Goal: Information Seeking & Learning: Learn about a topic

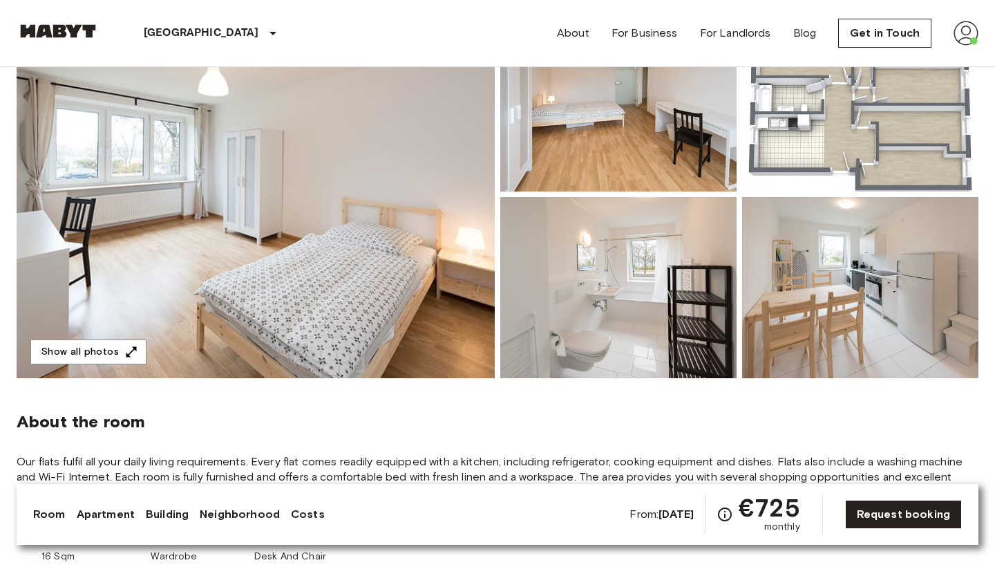
scroll to position [169, 0]
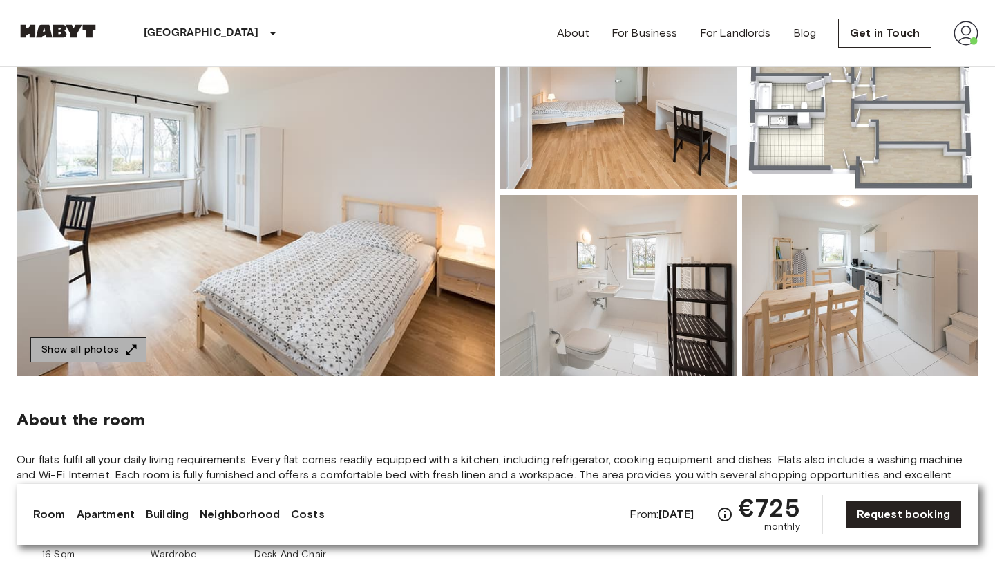
click at [127, 354] on icon "button" at bounding box center [131, 350] width 14 height 14
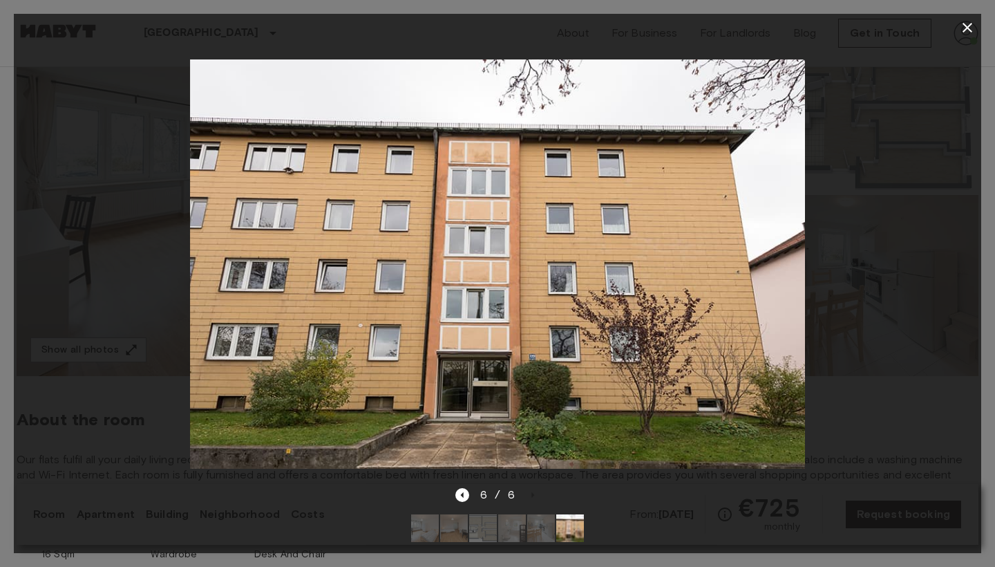
click at [969, 32] on icon "button" at bounding box center [967, 27] width 17 height 17
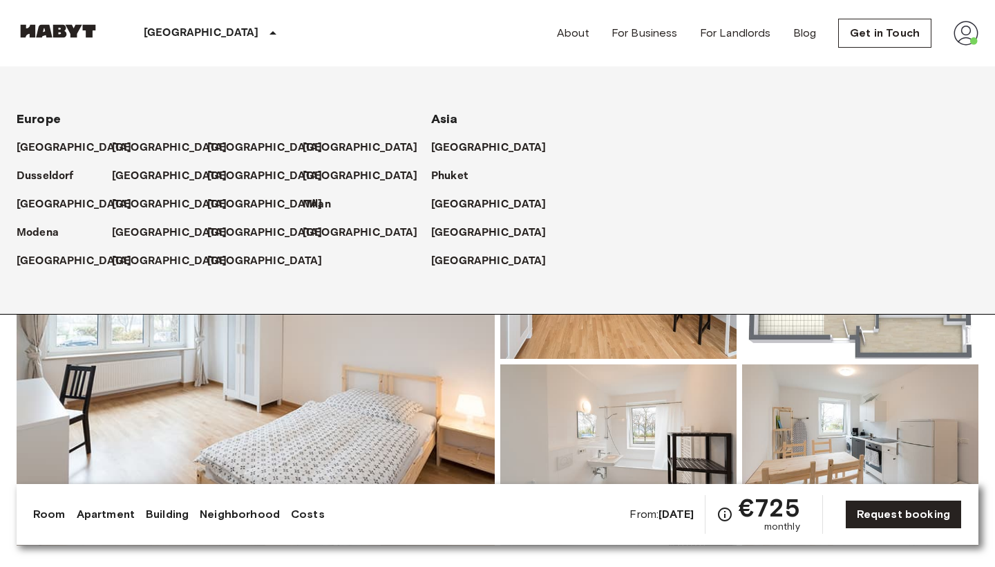
scroll to position [0, 0]
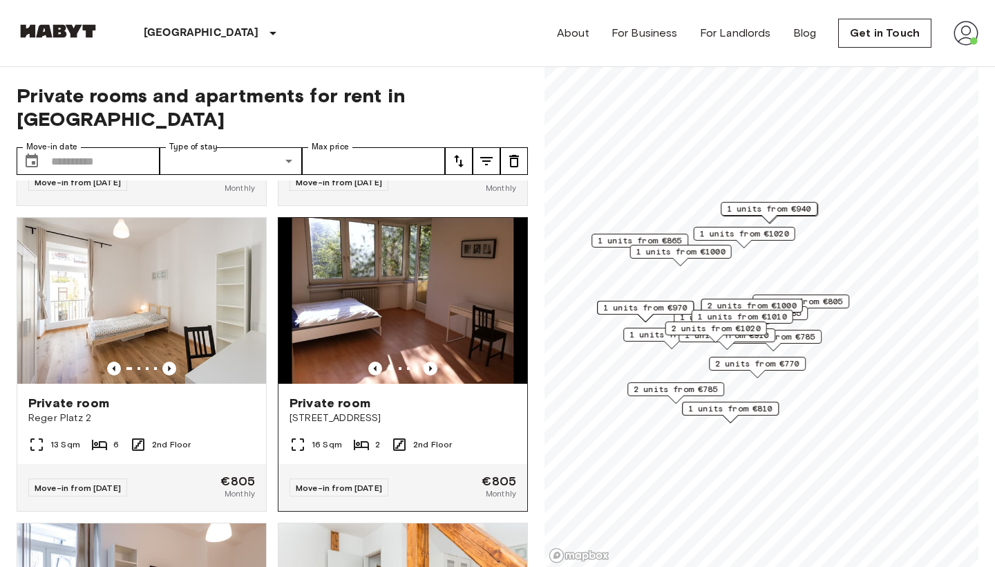
scroll to position [888, 0]
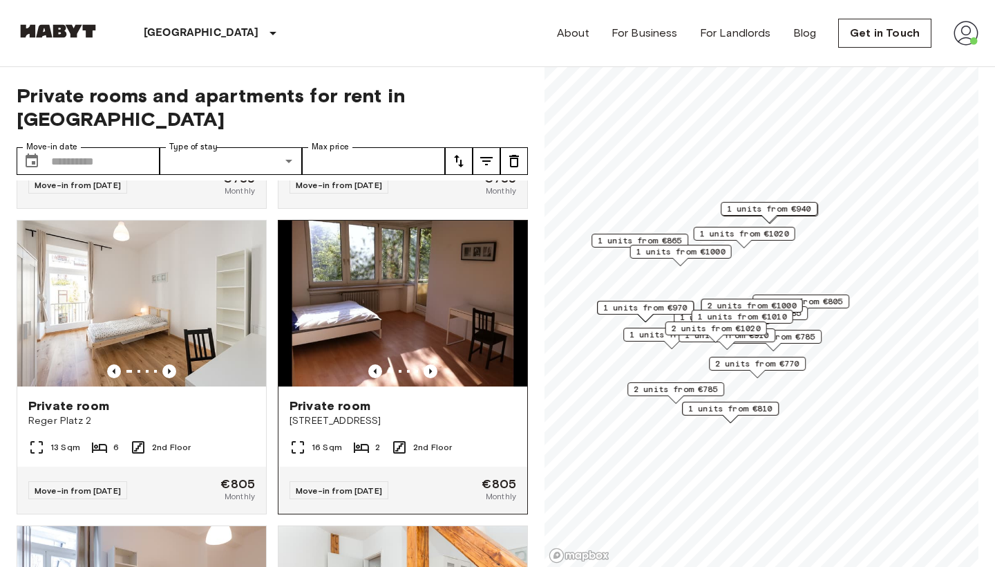
click at [457, 406] on div "Private room Fallstraße 42" at bounding box center [402, 412] width 249 height 53
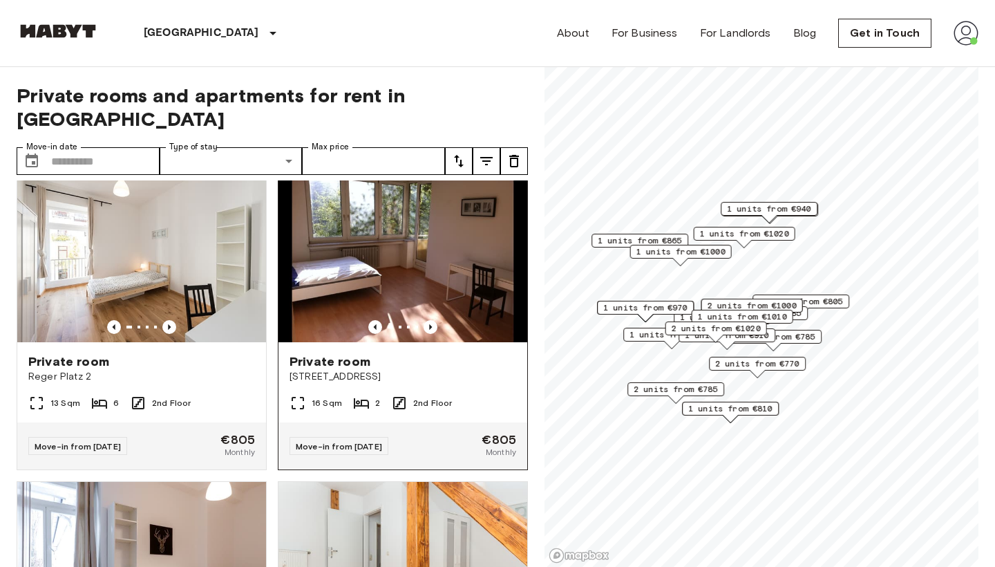
scroll to position [933, 0]
click at [464, 369] on span "Fallstraße 42" at bounding box center [402, 376] width 227 height 14
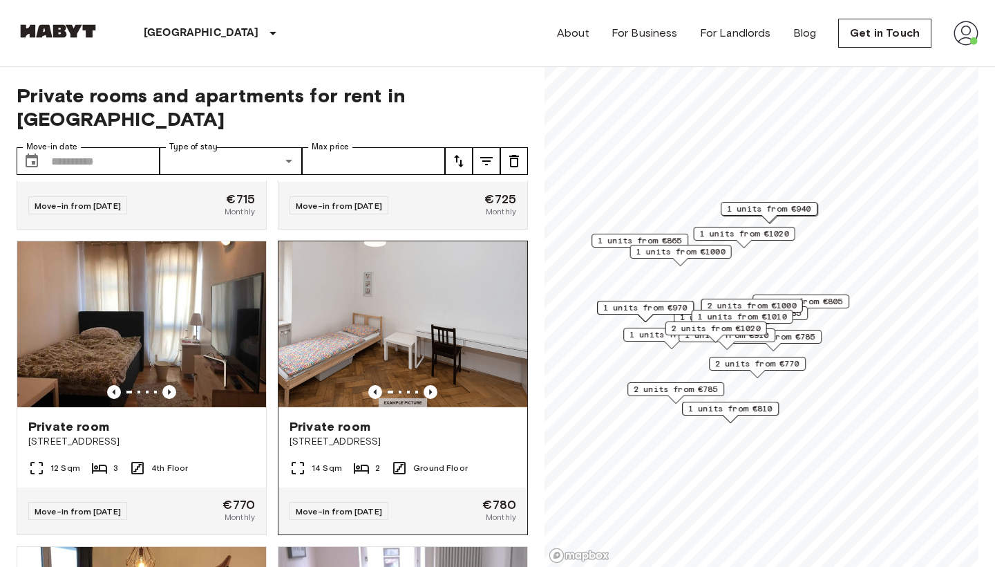
scroll to position [335, 0]
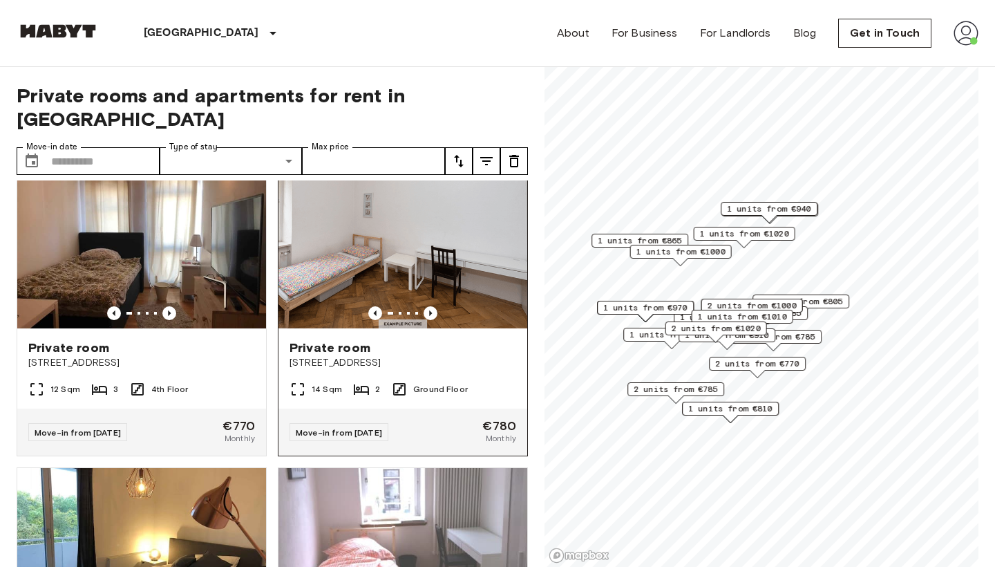
click at [439, 415] on div "Move-in from 04 Jan 26 €780 Monthly" at bounding box center [402, 431] width 249 height 47
click at [198, 234] on img at bounding box center [141, 245] width 249 height 166
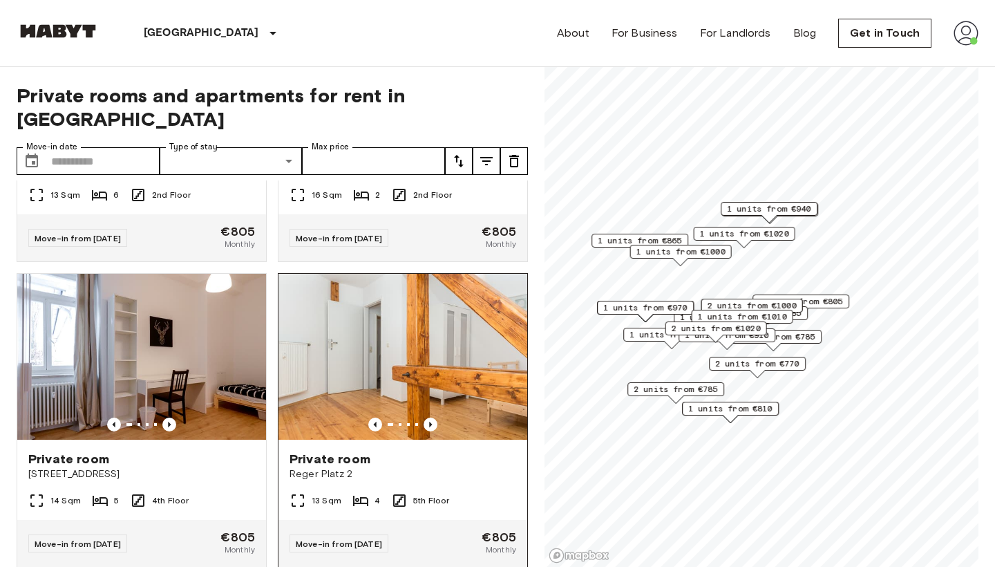
scroll to position [1136, 0]
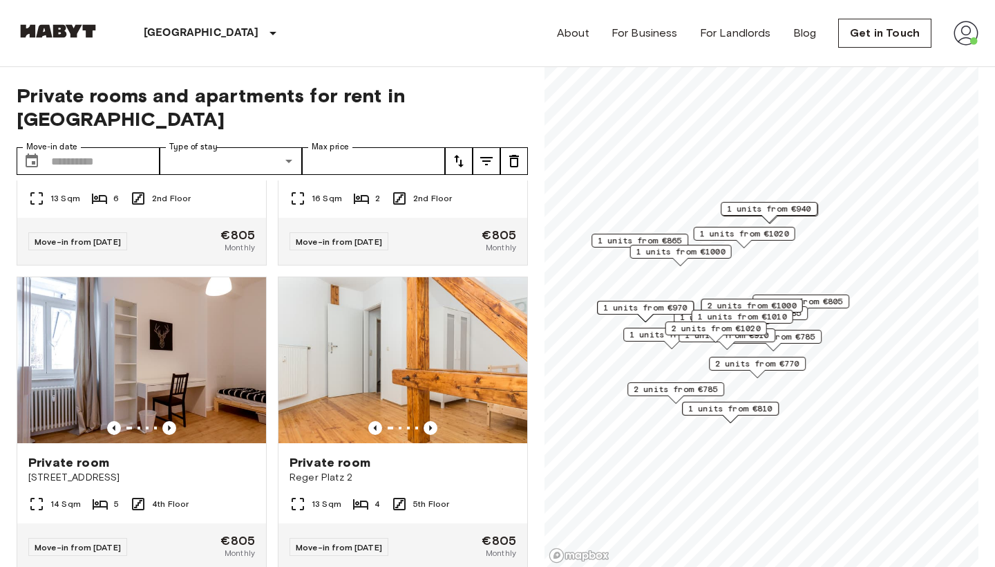
click at [488, 153] on icon "tune" at bounding box center [486, 161] width 17 height 17
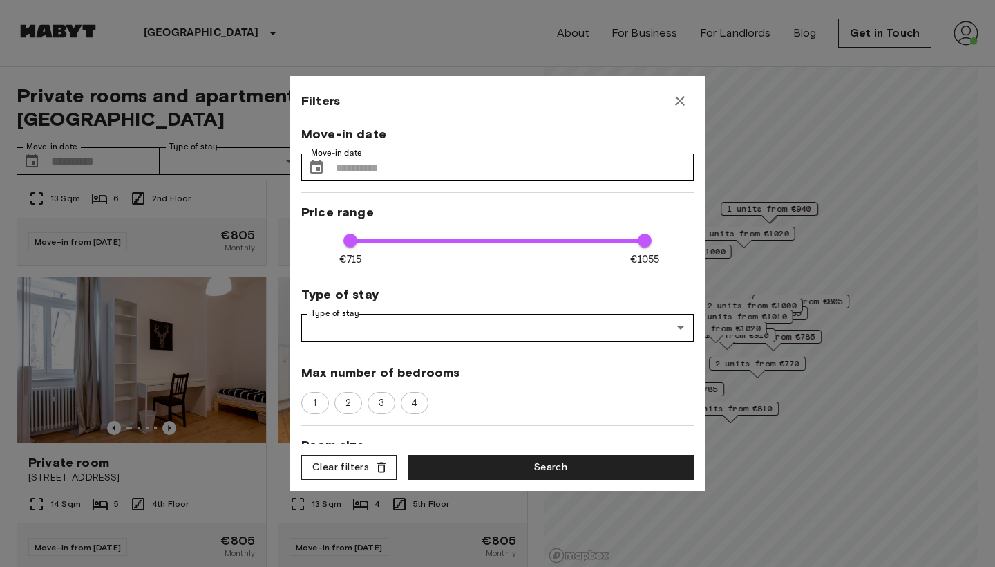
click at [361, 469] on button "Clear filters" at bounding box center [348, 468] width 95 height 26
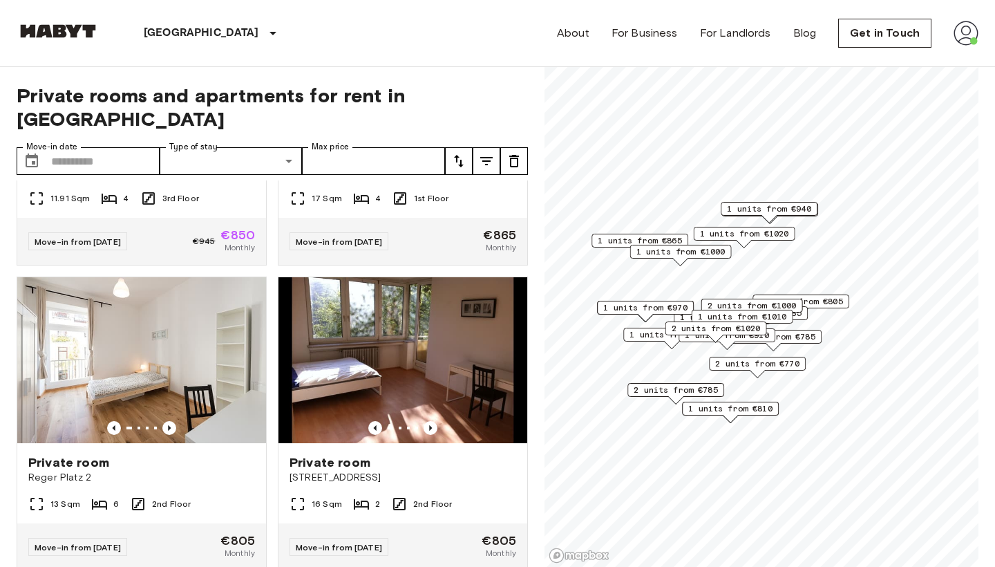
click at [464, 153] on icon "tune" at bounding box center [458, 161] width 17 height 17
click at [478, 188] on li "Lowest price" at bounding box center [514, 188] width 138 height 25
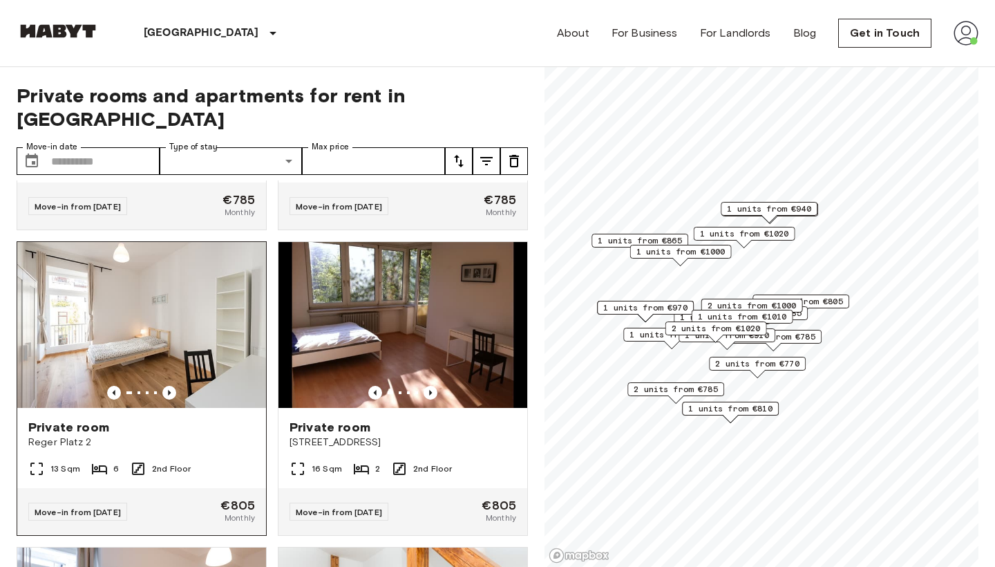
scroll to position [866, 0]
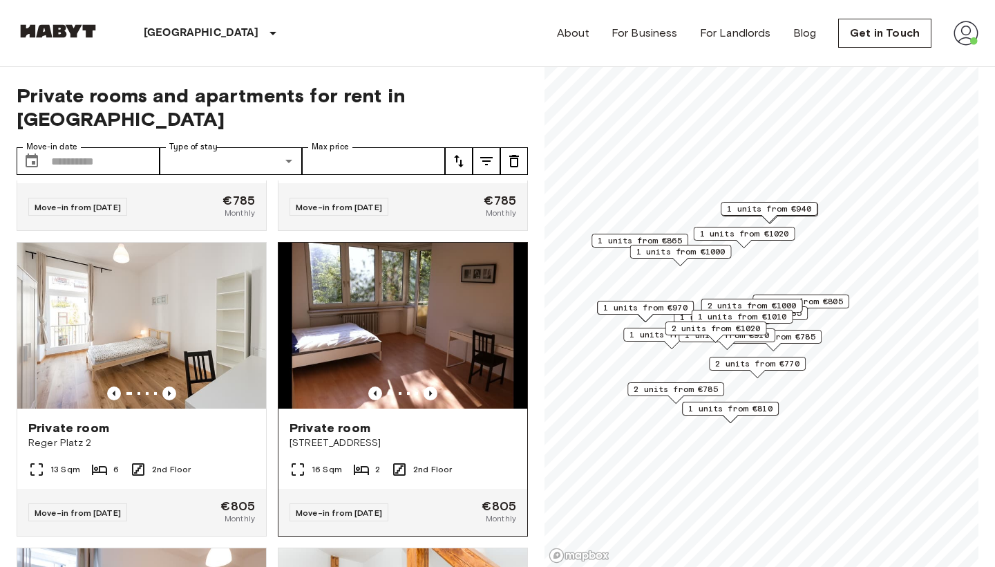
click at [442, 436] on span "Fallstraße 42" at bounding box center [402, 443] width 227 height 14
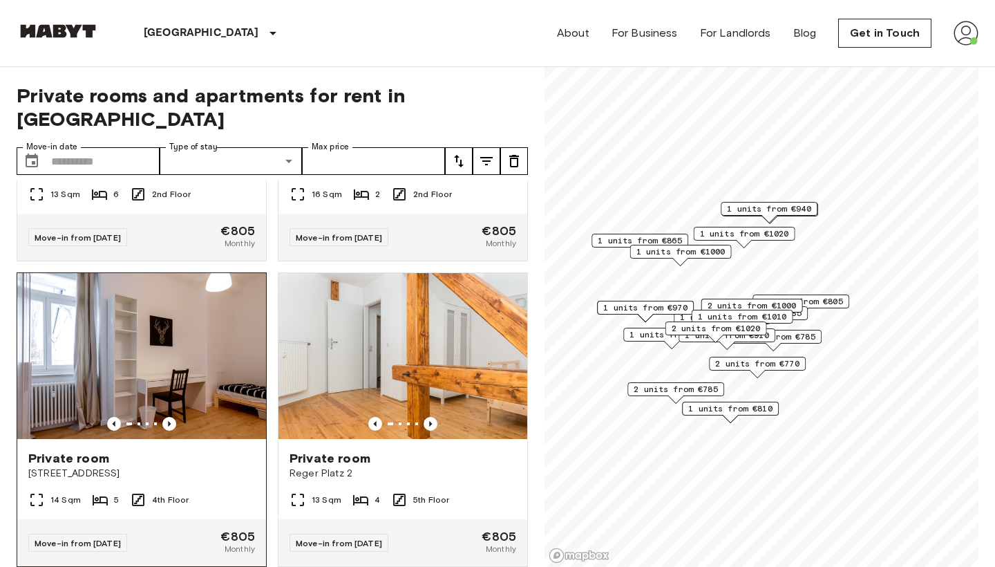
scroll to position [1199, 0]
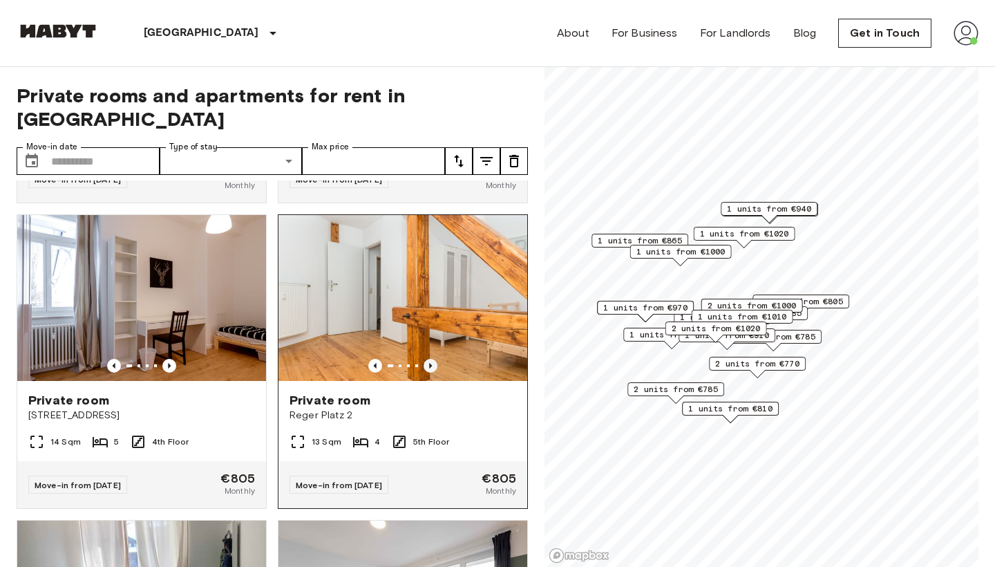
click at [432, 359] on icon "Previous image" at bounding box center [430, 366] width 14 height 14
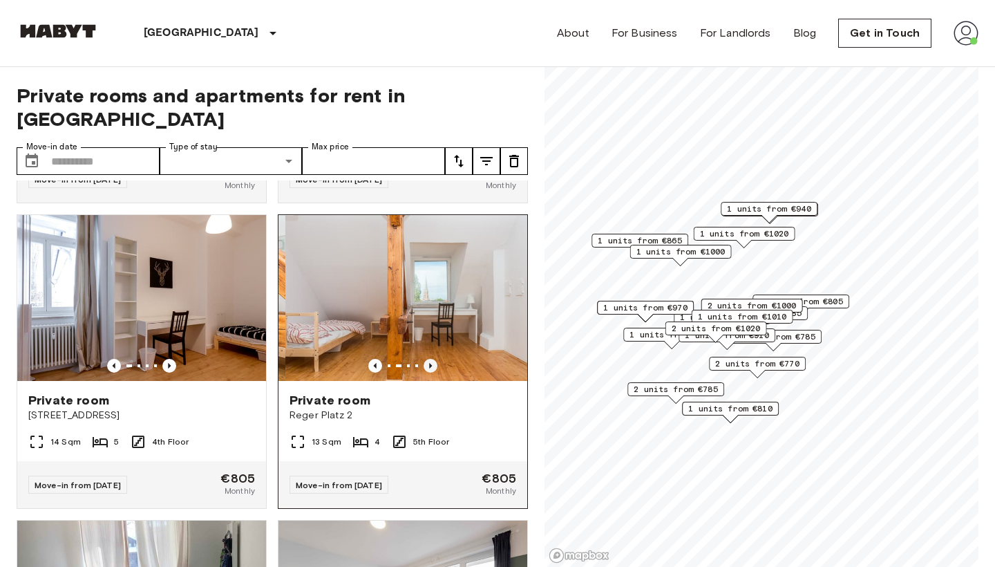
click at [432, 359] on icon "Previous image" at bounding box center [430, 366] width 14 height 14
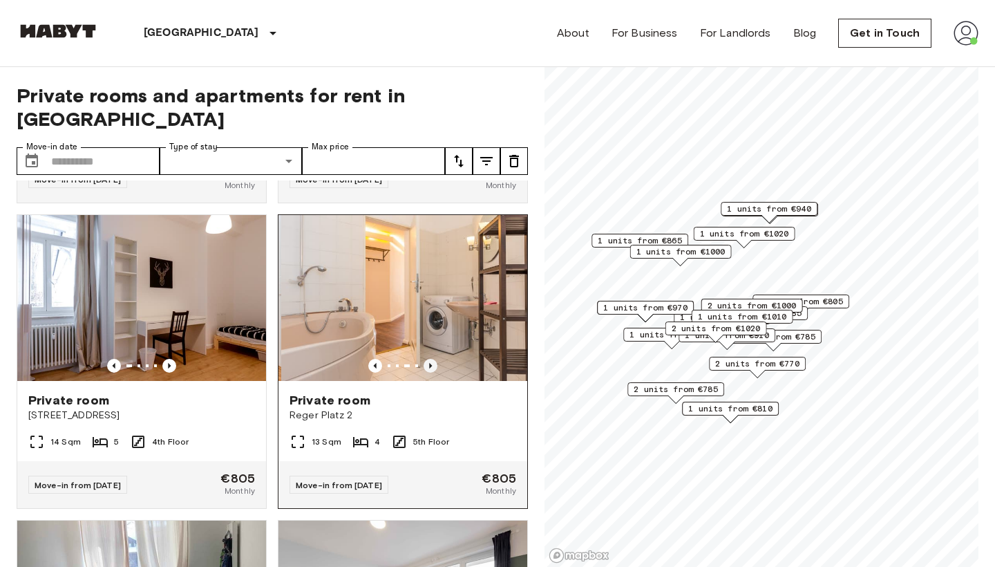
click at [432, 359] on icon "Previous image" at bounding box center [430, 366] width 14 height 14
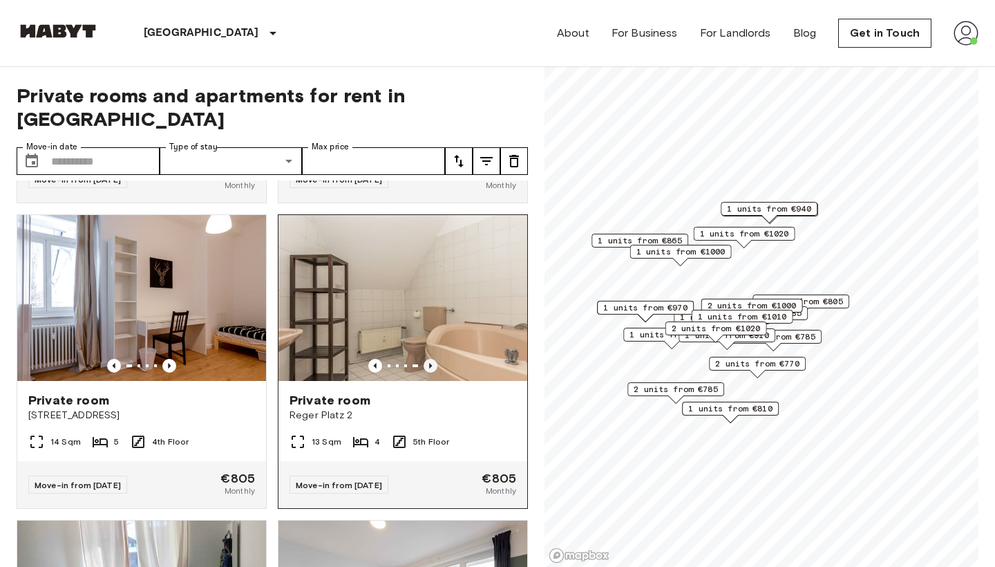
click at [432, 359] on icon "Previous image" at bounding box center [430, 366] width 14 height 14
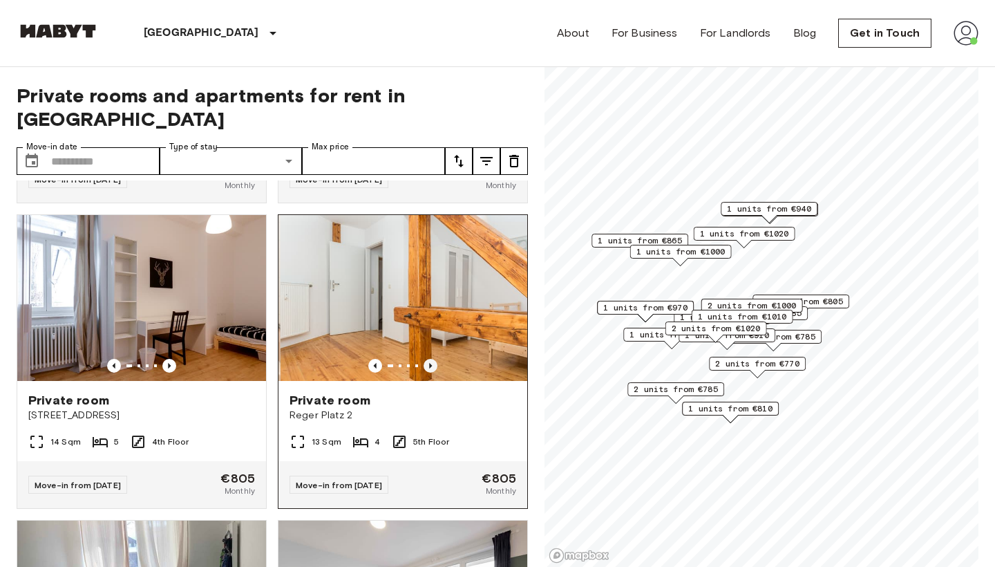
click at [432, 359] on icon "Previous image" at bounding box center [430, 366] width 14 height 14
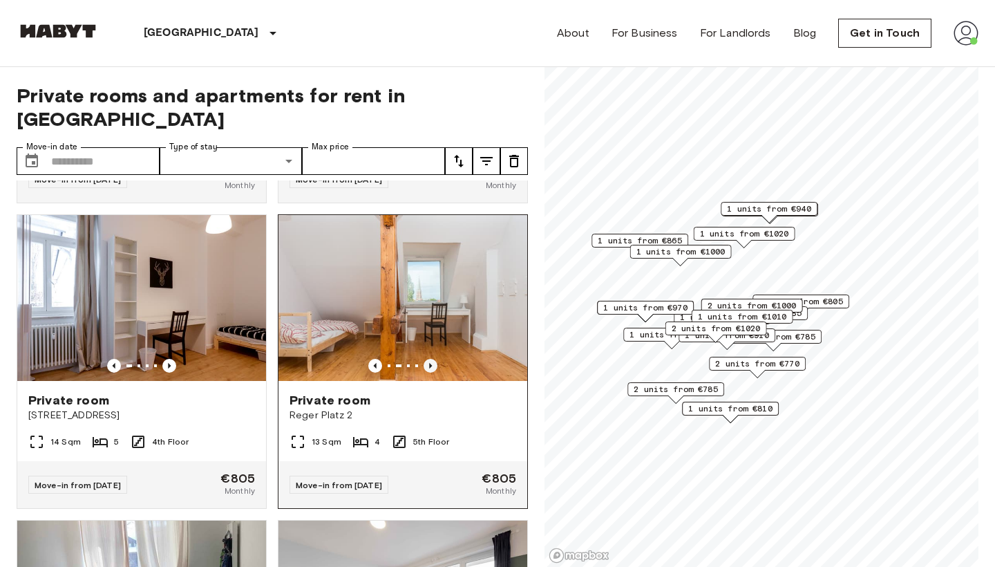
click at [432, 359] on icon "Previous image" at bounding box center [430, 366] width 14 height 14
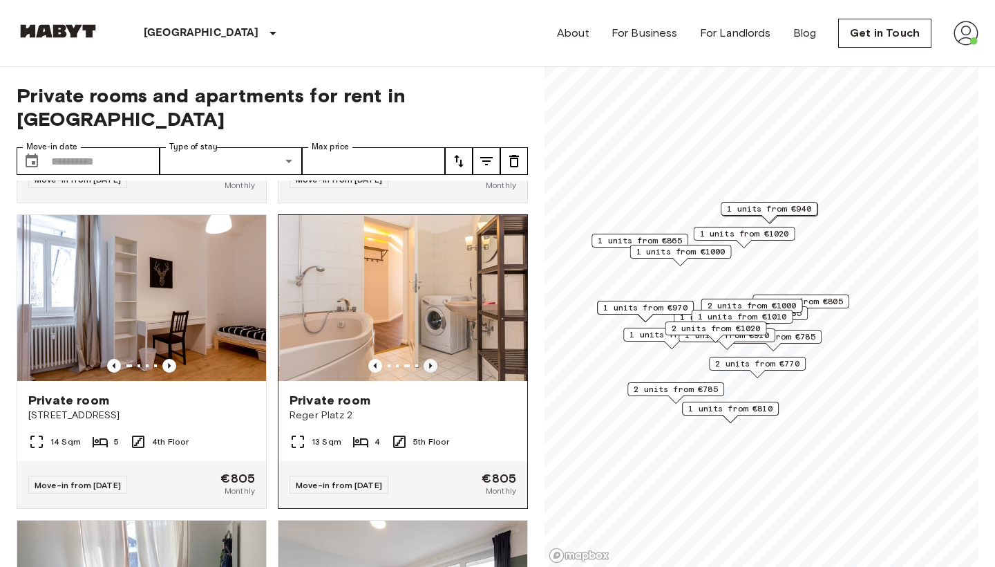
click at [432, 359] on icon "Previous image" at bounding box center [430, 366] width 14 height 14
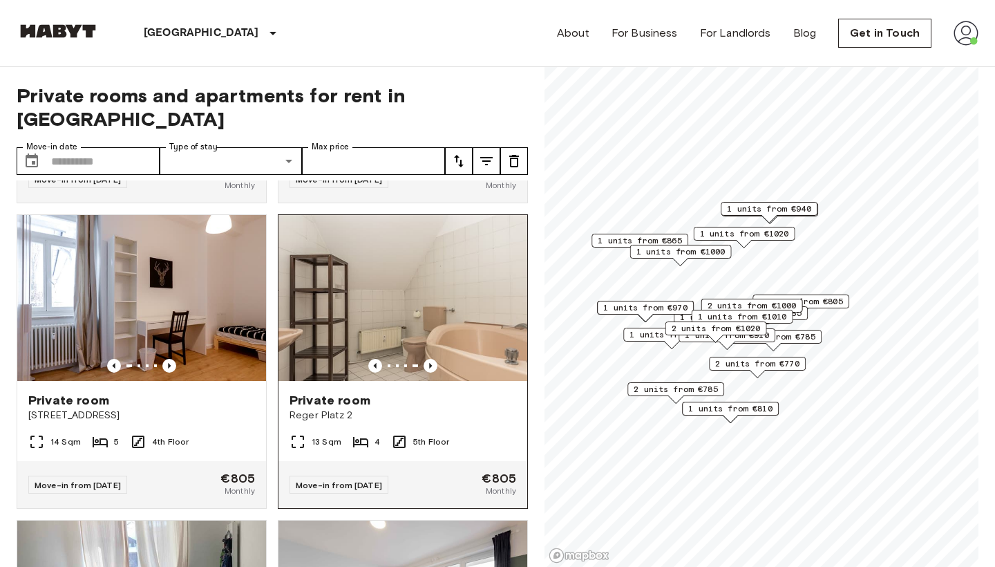
click at [429, 292] on img at bounding box center [402, 298] width 249 height 166
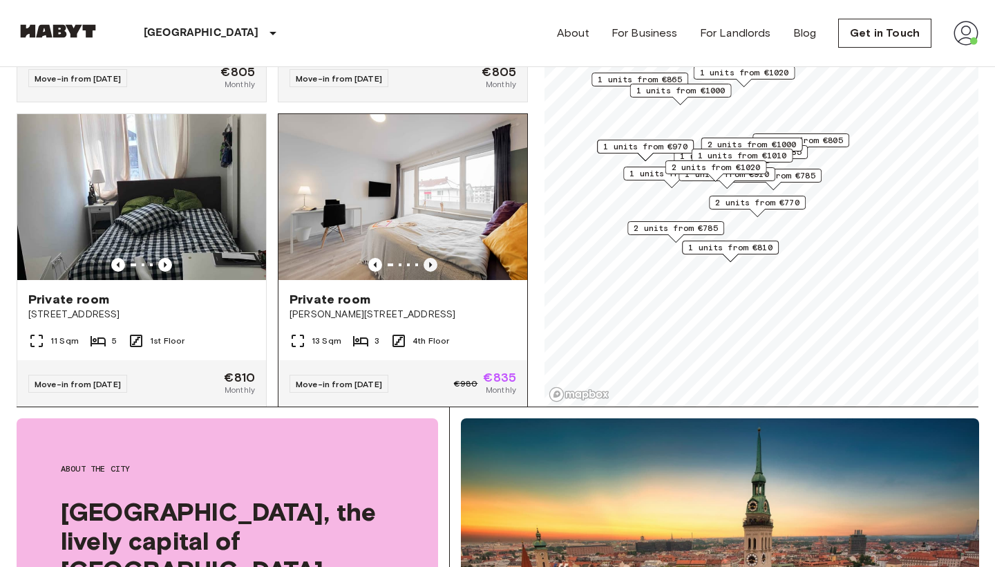
scroll to position [1445, 0]
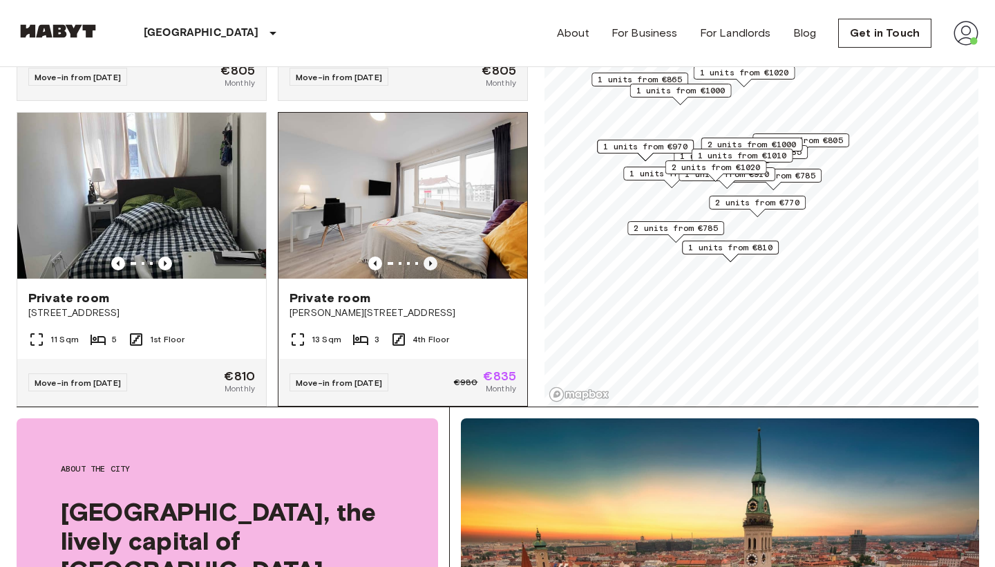
click at [429, 256] on icon "Previous image" at bounding box center [430, 263] width 14 height 14
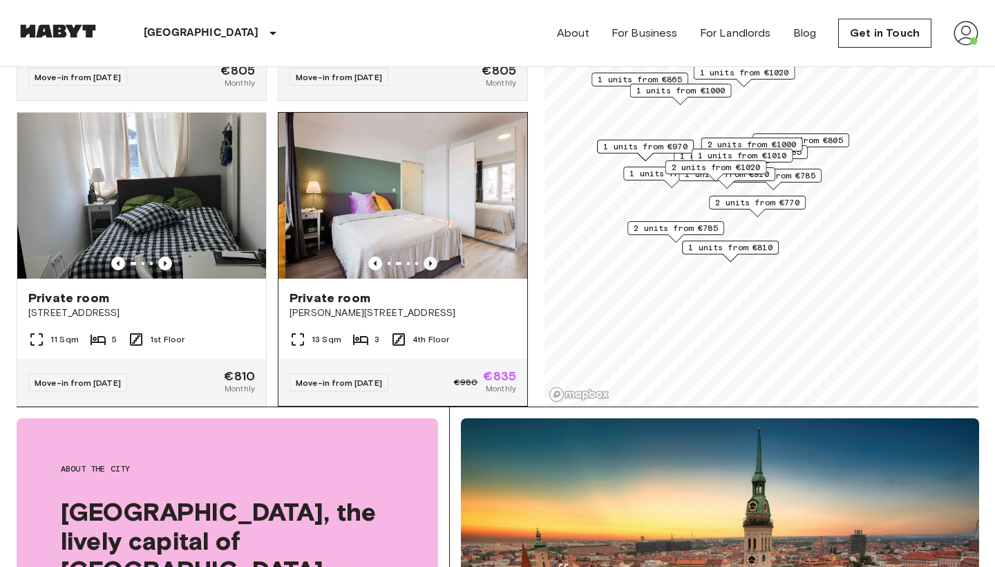
click at [429, 256] on icon "Previous image" at bounding box center [430, 263] width 14 height 14
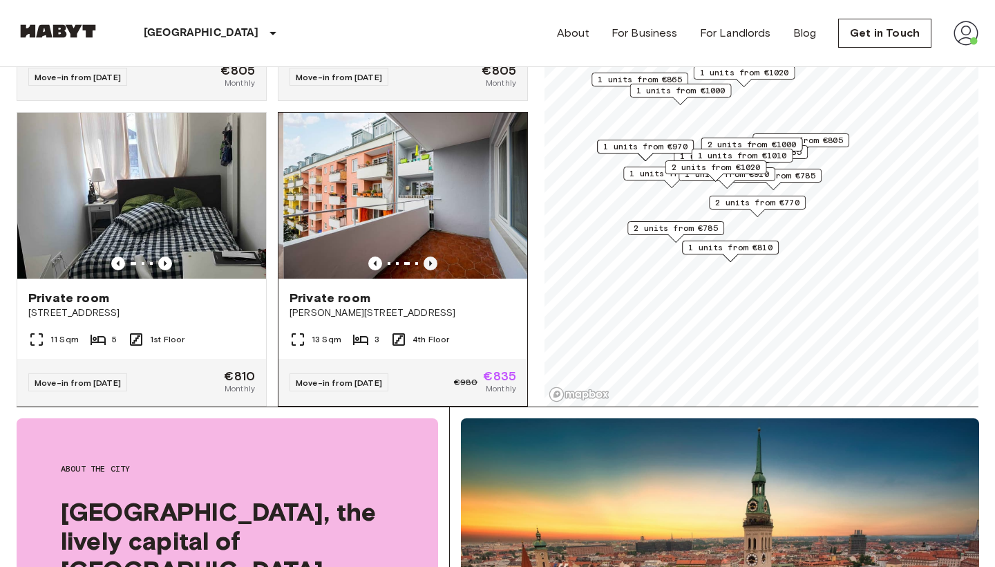
click at [429, 256] on icon "Previous image" at bounding box center [430, 263] width 14 height 14
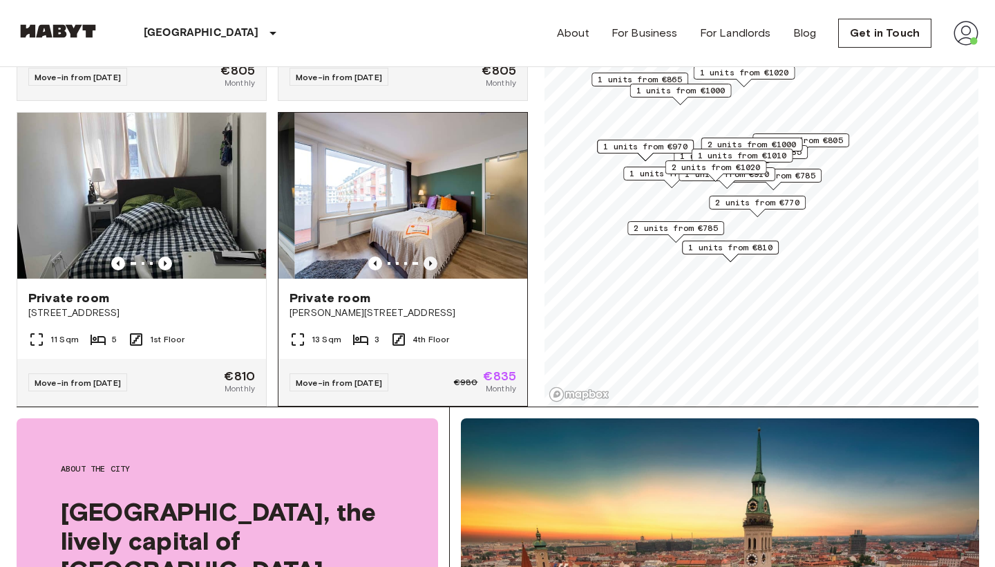
click at [429, 256] on icon "Previous image" at bounding box center [430, 263] width 14 height 14
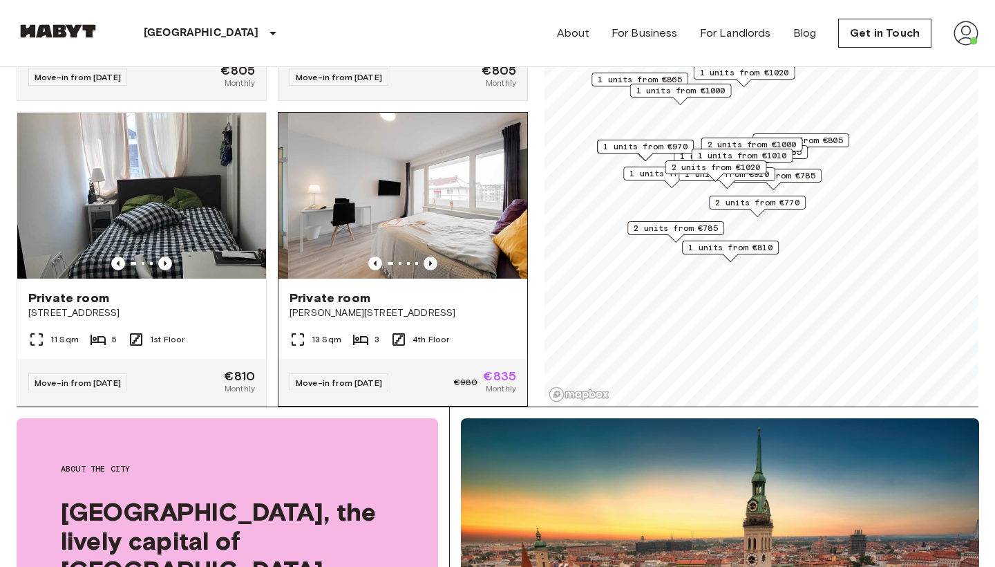
click at [429, 256] on icon "Previous image" at bounding box center [430, 263] width 14 height 14
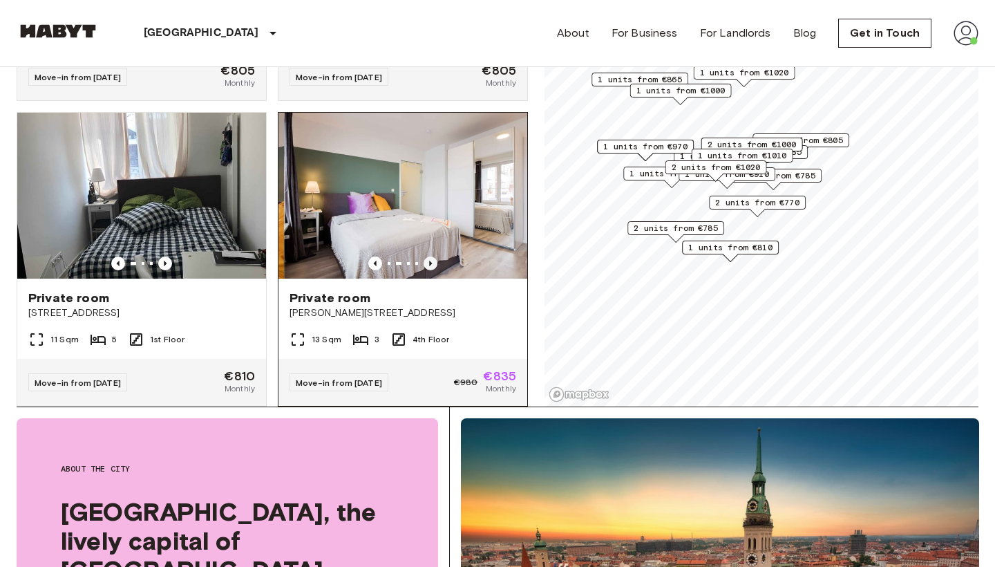
click at [429, 256] on icon "Previous image" at bounding box center [430, 263] width 14 height 14
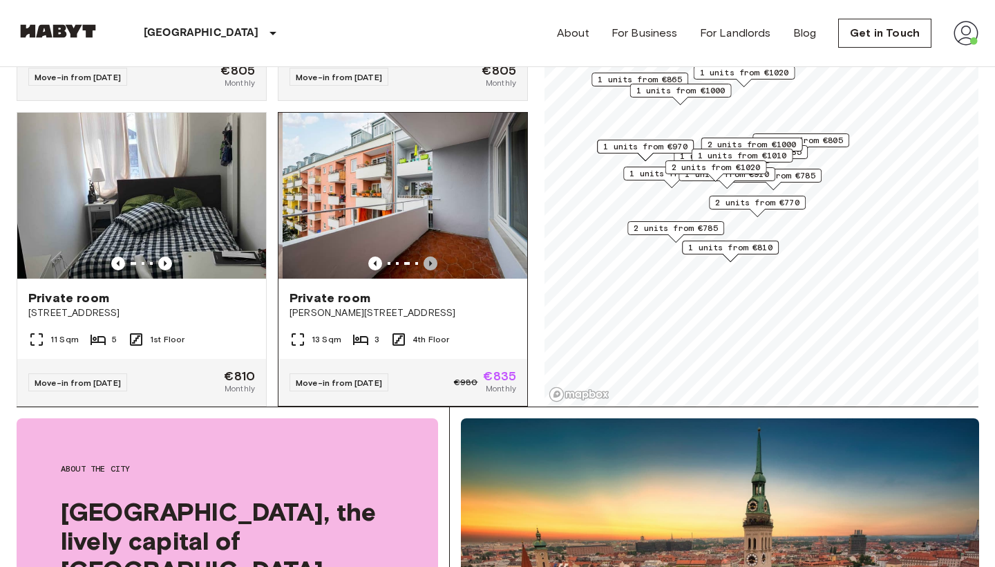
click at [429, 256] on icon "Previous image" at bounding box center [430, 263] width 14 height 14
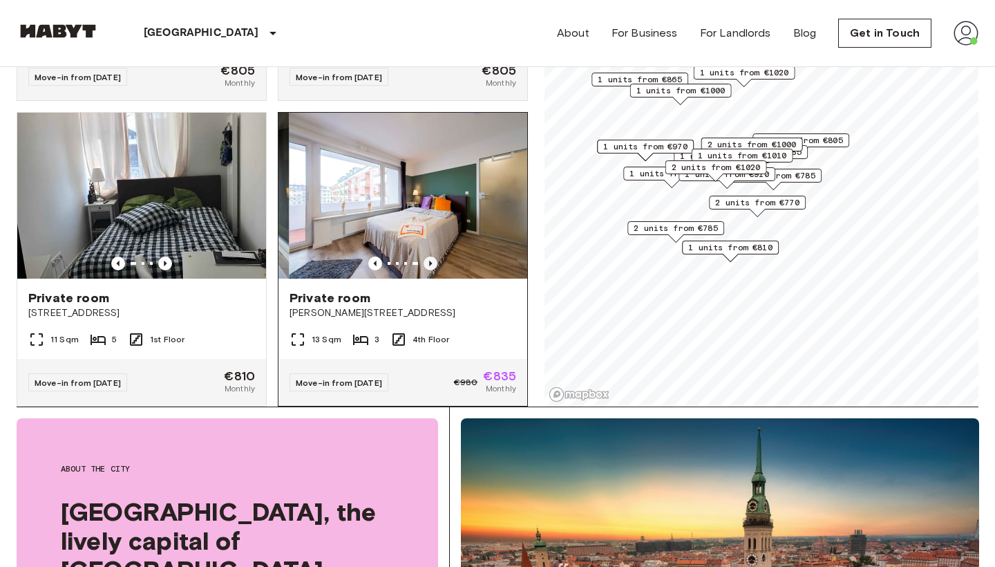
click at [429, 256] on icon "Previous image" at bounding box center [430, 263] width 14 height 14
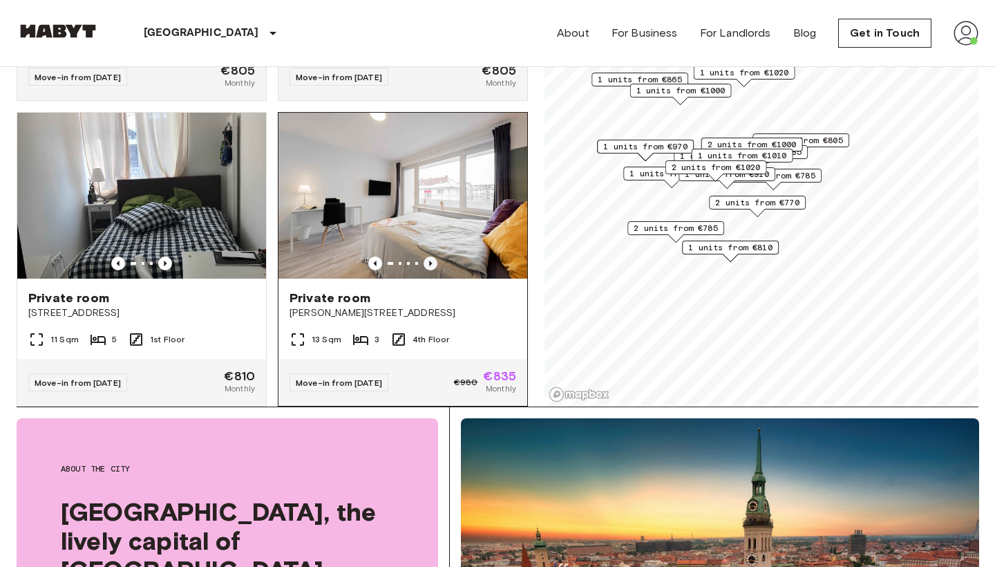
click at [429, 256] on icon "Previous image" at bounding box center [430, 263] width 14 height 14
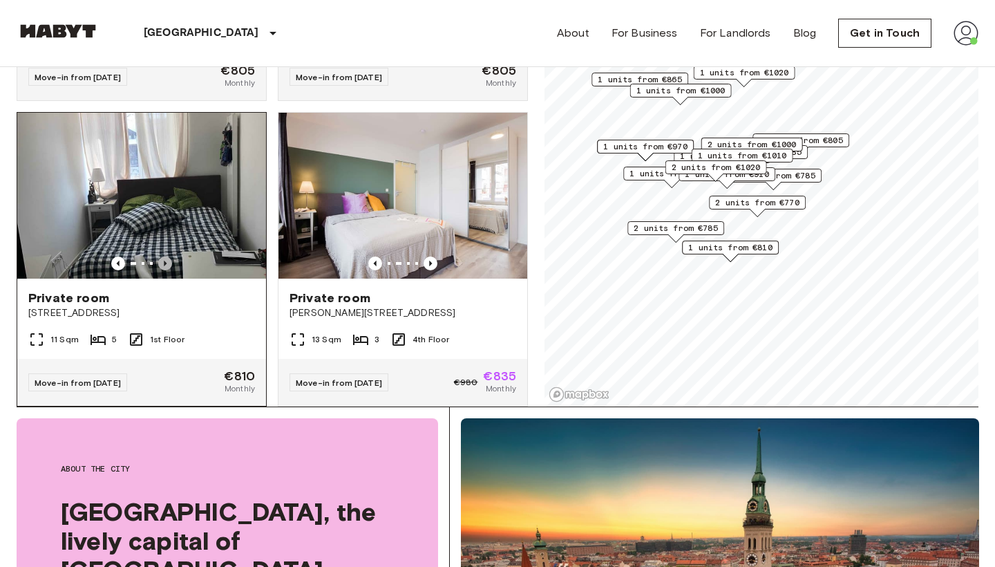
click at [162, 256] on icon "Previous image" at bounding box center [165, 263] width 14 height 14
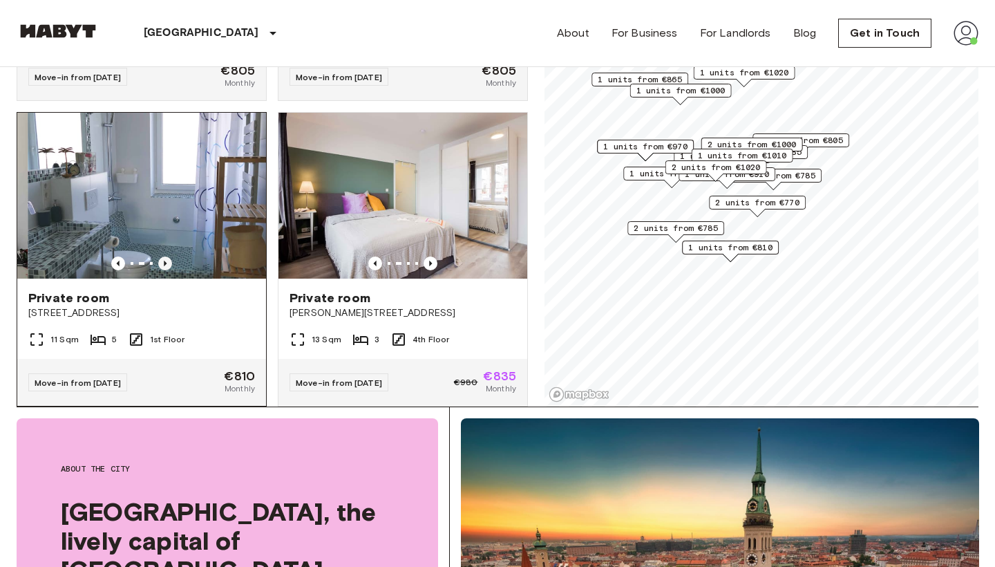
click at [162, 256] on icon "Previous image" at bounding box center [165, 263] width 14 height 14
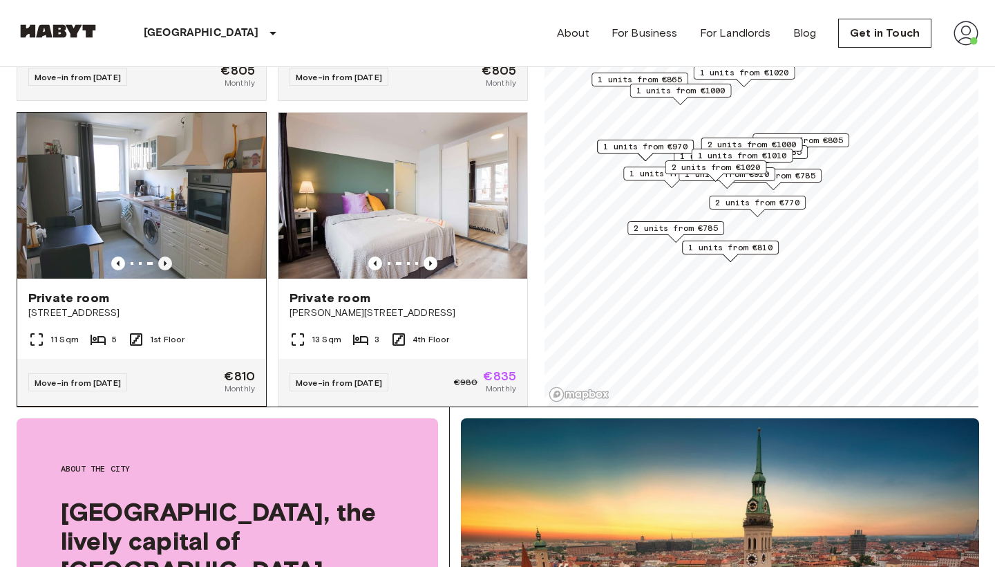
click at [162, 256] on icon "Previous image" at bounding box center [165, 263] width 14 height 14
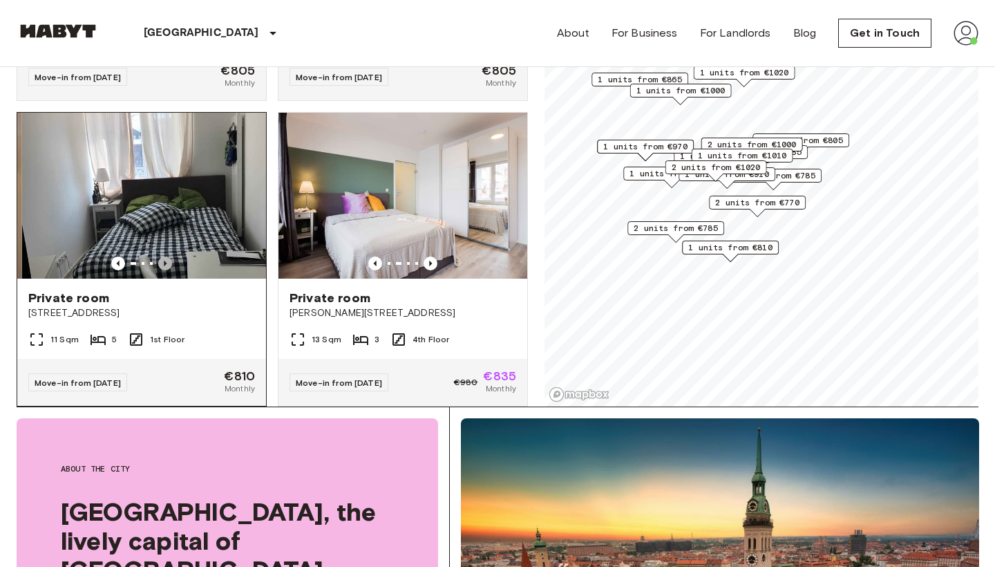
click at [162, 256] on icon "Previous image" at bounding box center [165, 263] width 14 height 14
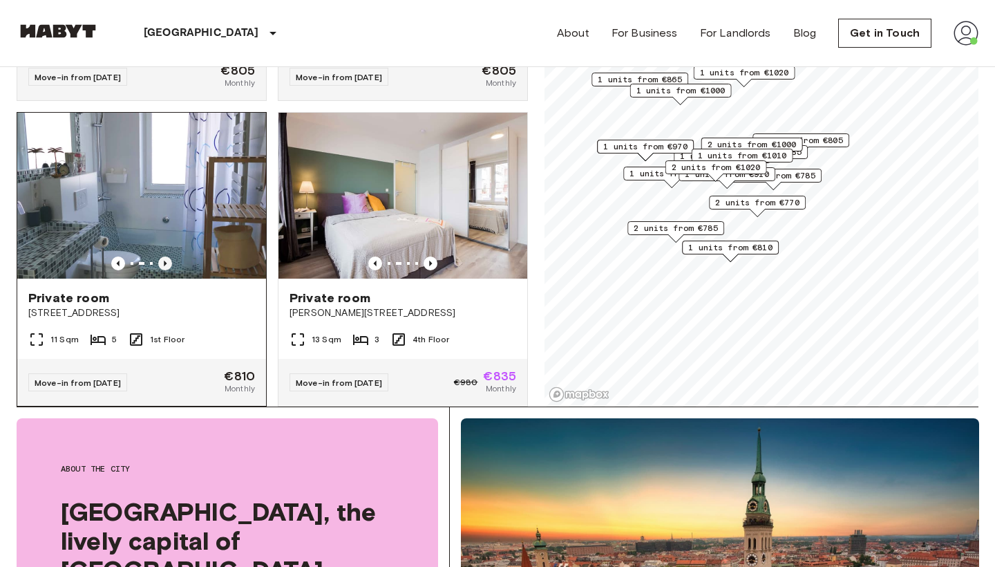
click at [162, 256] on icon "Previous image" at bounding box center [165, 263] width 14 height 14
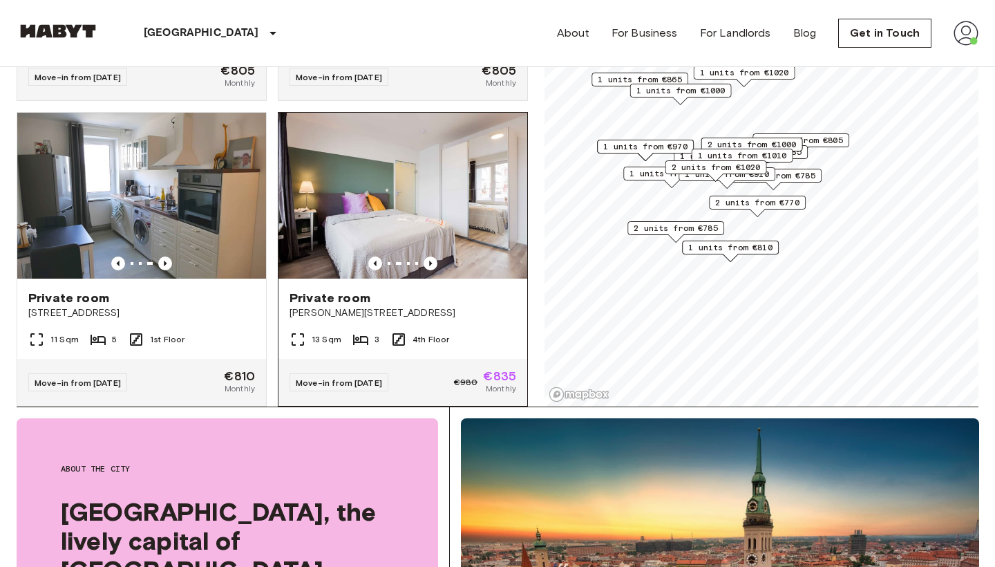
click at [438, 140] on img at bounding box center [402, 196] width 249 height 166
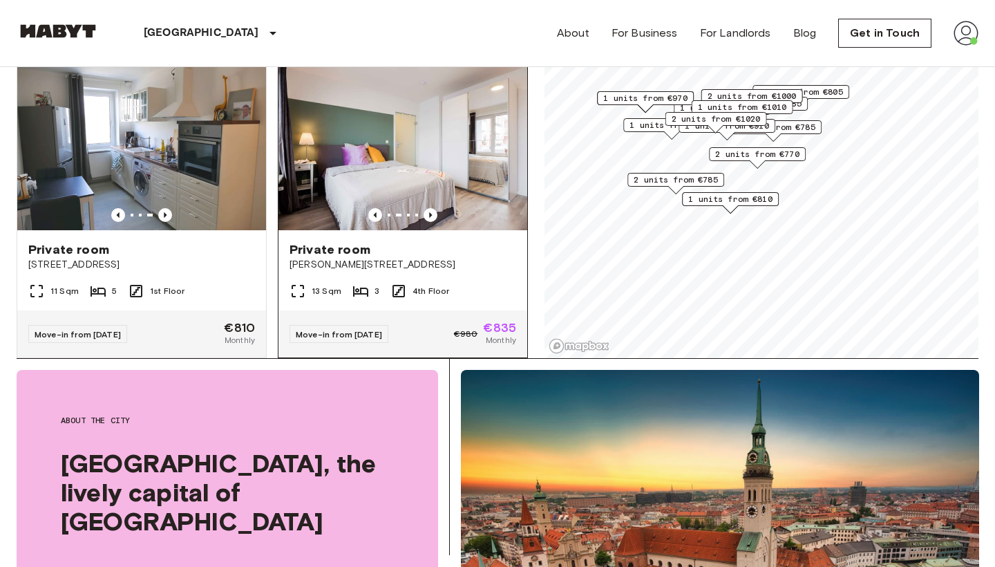
scroll to position [1354, 0]
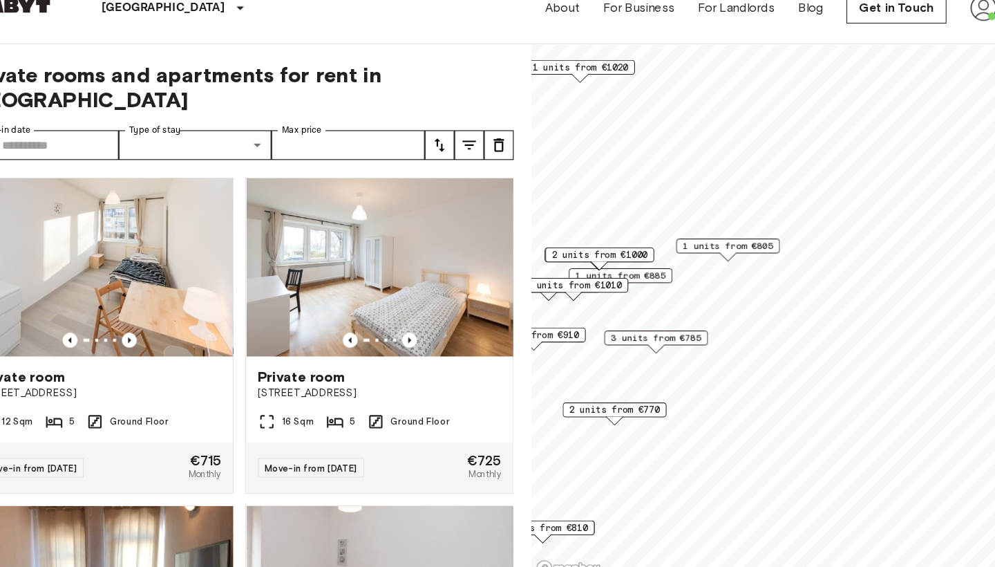
click at [703, 249] on span "1 units from €805" at bounding box center [727, 255] width 84 height 12
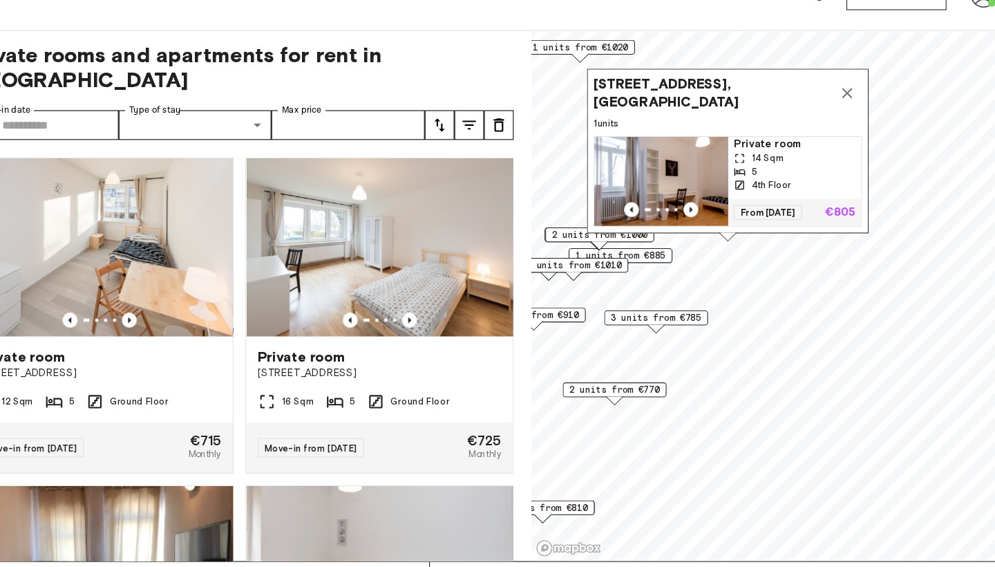
scroll to position [17, 0]
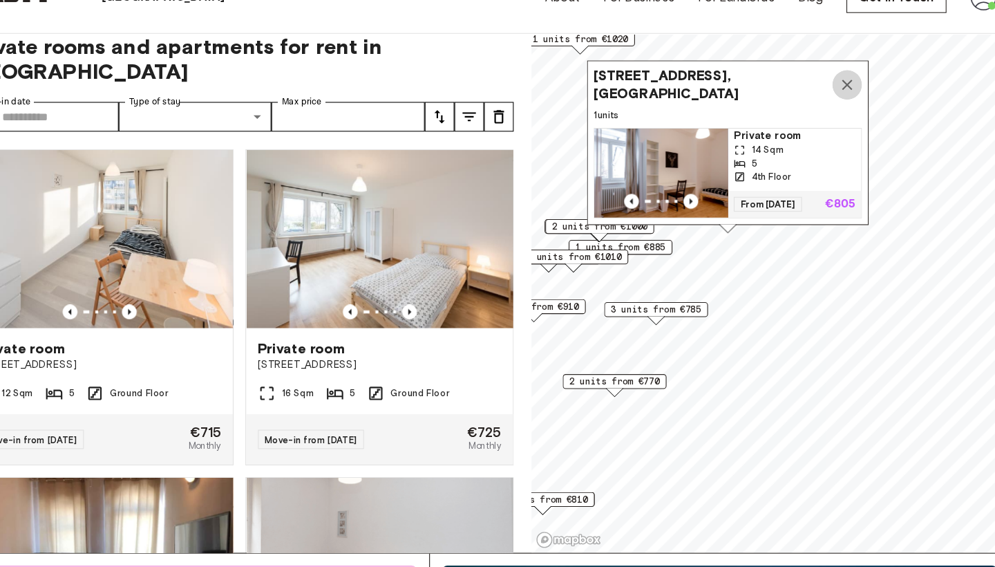
click at [830, 106] on icon "Map marker" at bounding box center [838, 114] width 17 height 17
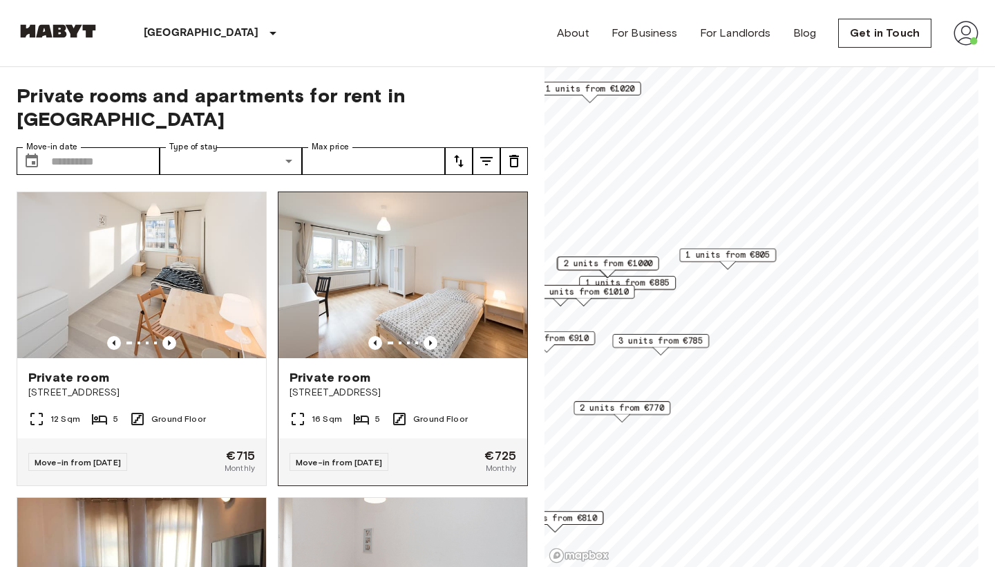
scroll to position [0, 0]
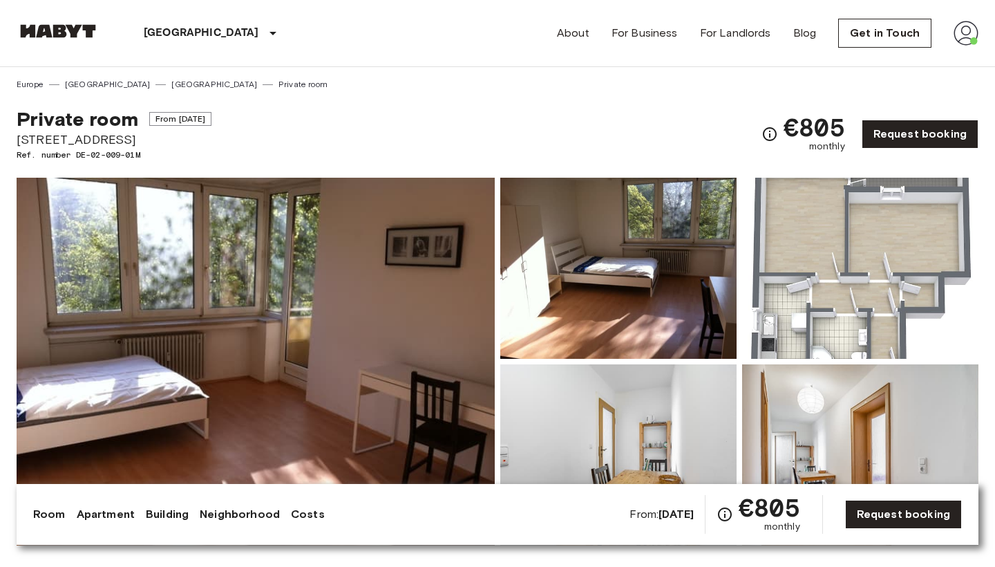
click at [334, 350] on img at bounding box center [256, 362] width 478 height 368
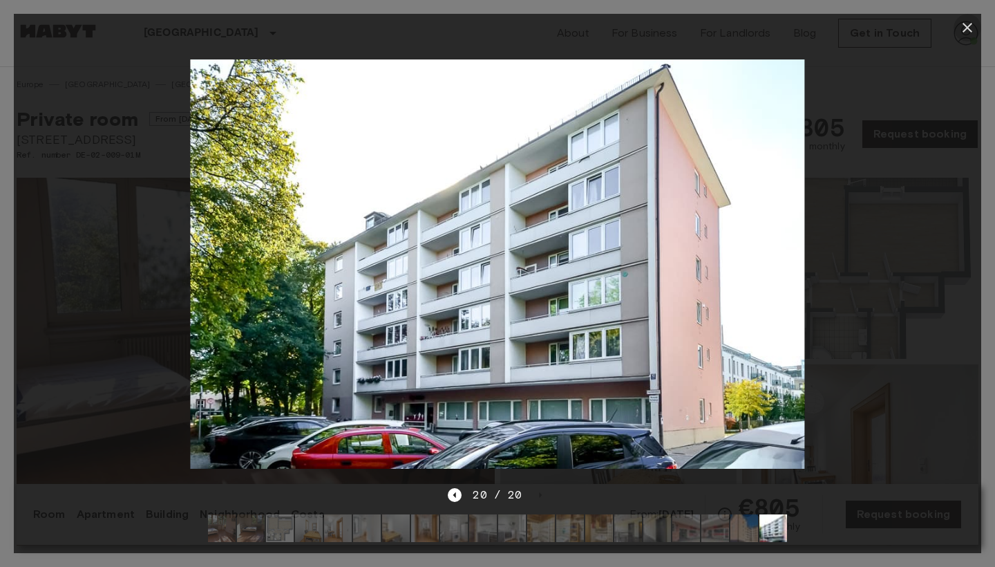
click at [959, 32] on icon "button" at bounding box center [967, 27] width 17 height 17
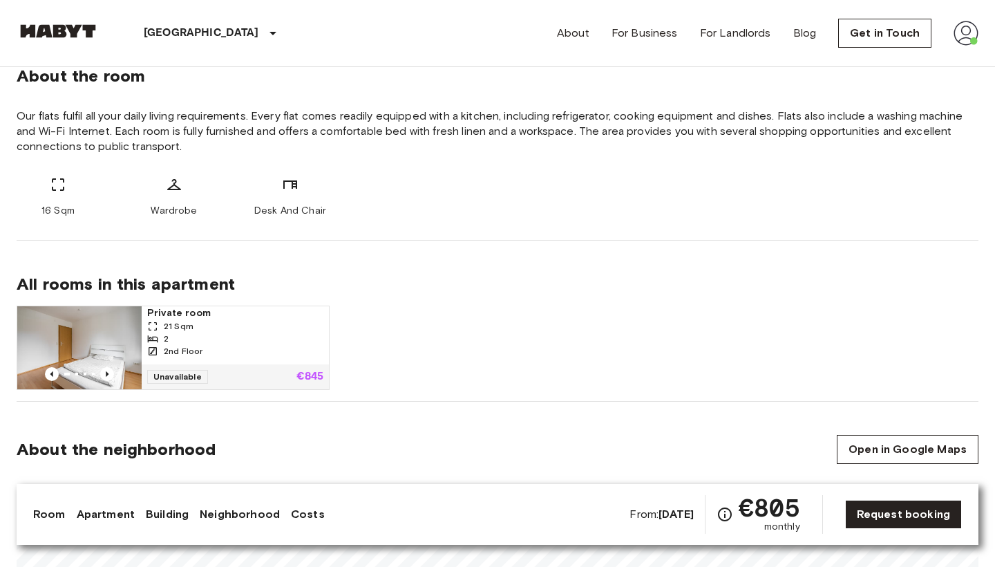
scroll to position [488, 0]
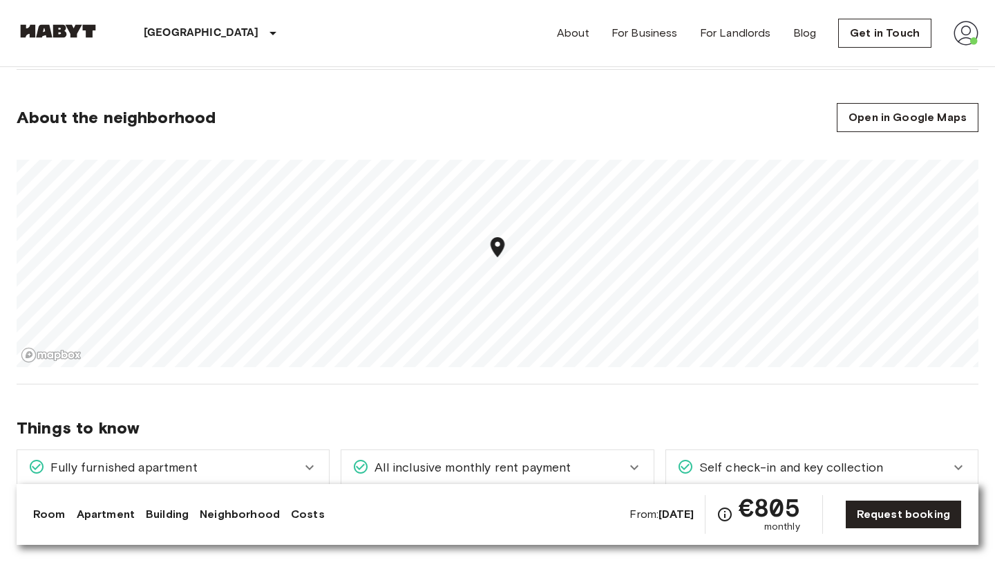
scroll to position [845, 0]
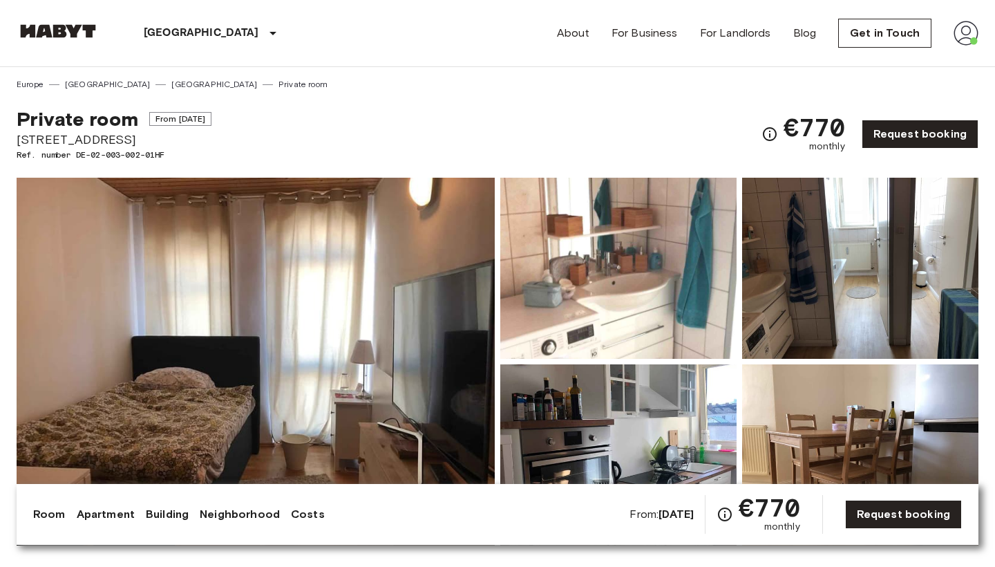
click at [365, 298] on img at bounding box center [256, 362] width 478 height 368
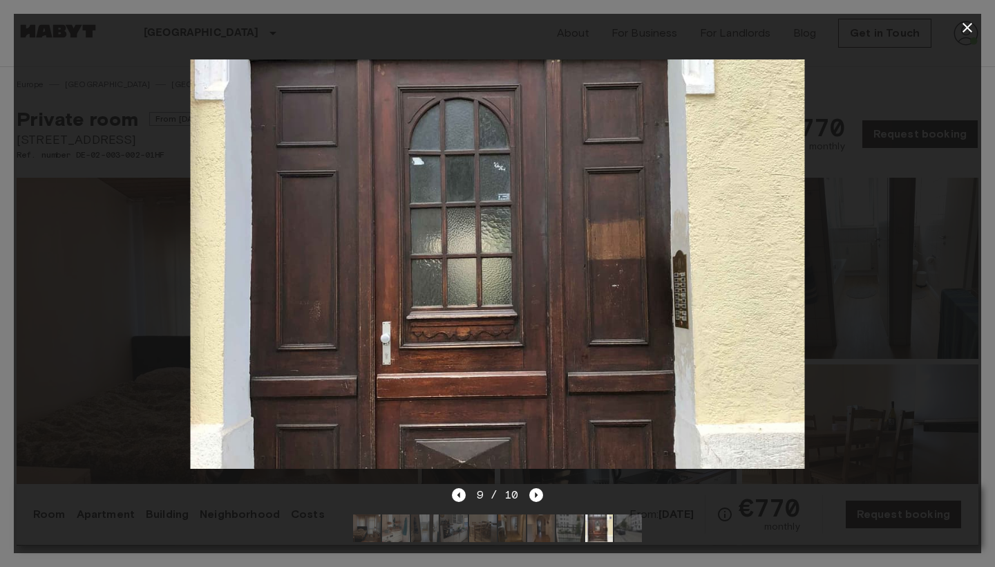
click at [961, 33] on icon "button" at bounding box center [967, 27] width 17 height 17
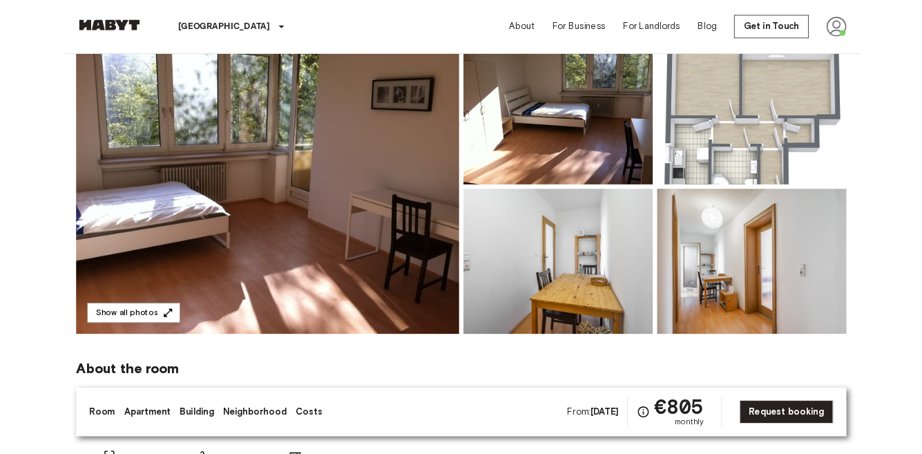
scroll to position [131, 0]
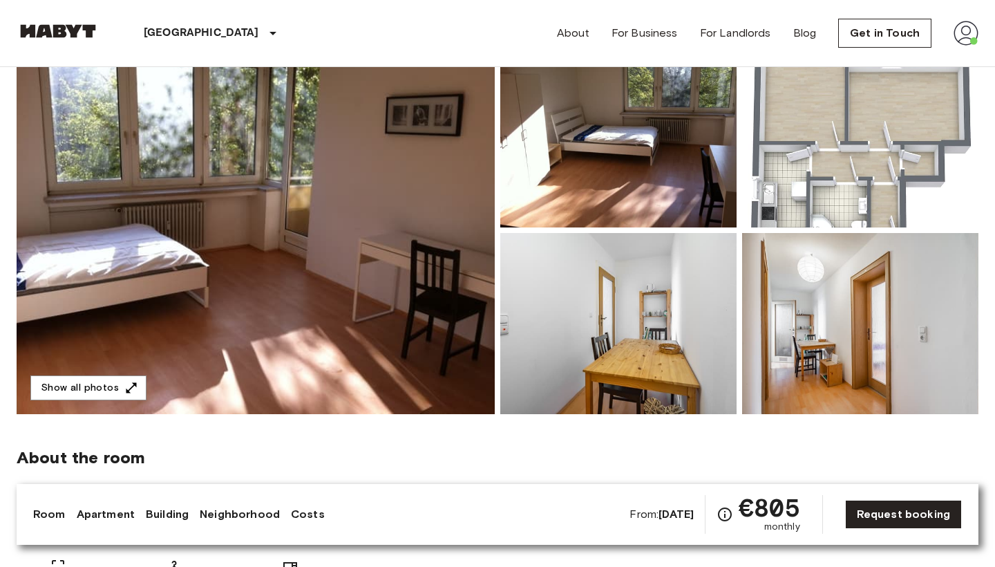
click at [330, 320] on img at bounding box center [256, 230] width 478 height 368
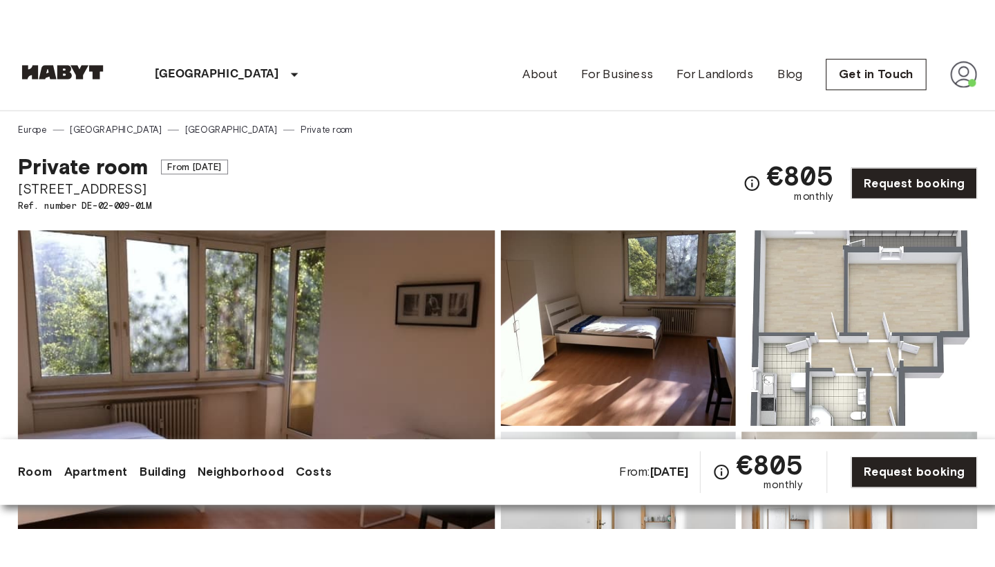
scroll to position [0, 0]
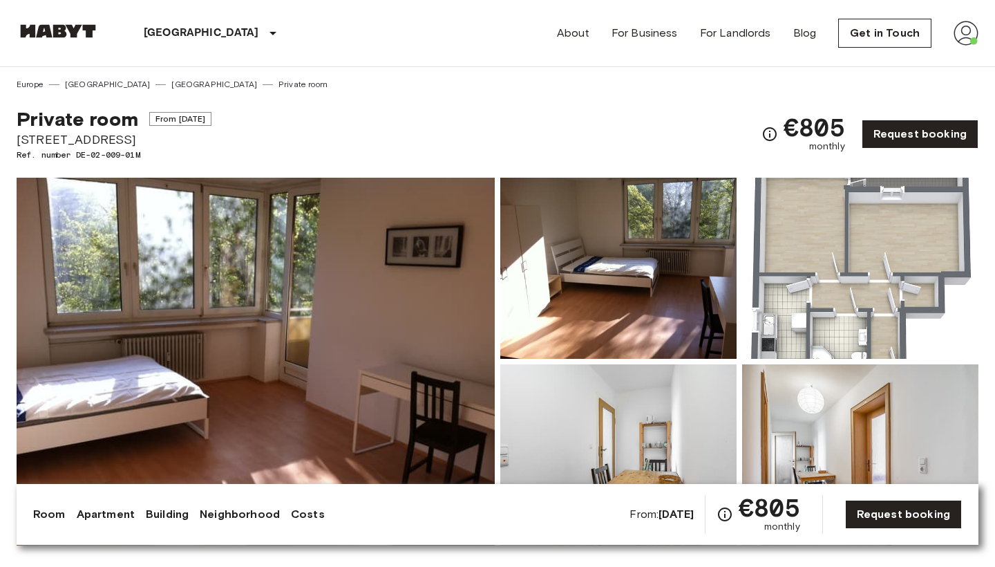
click at [79, 423] on img at bounding box center [256, 362] width 478 height 368
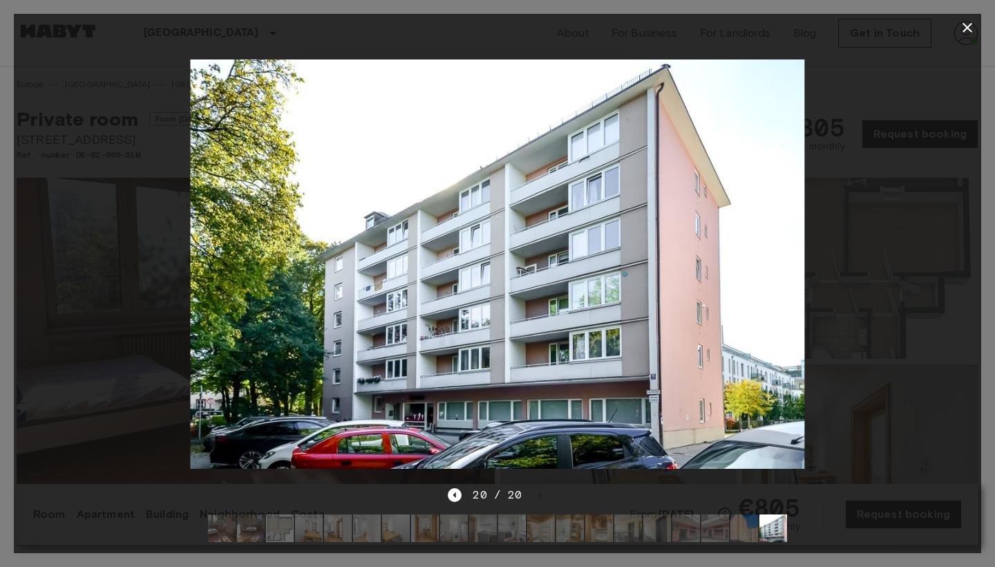
click at [964, 32] on icon "button" at bounding box center [967, 27] width 17 height 17
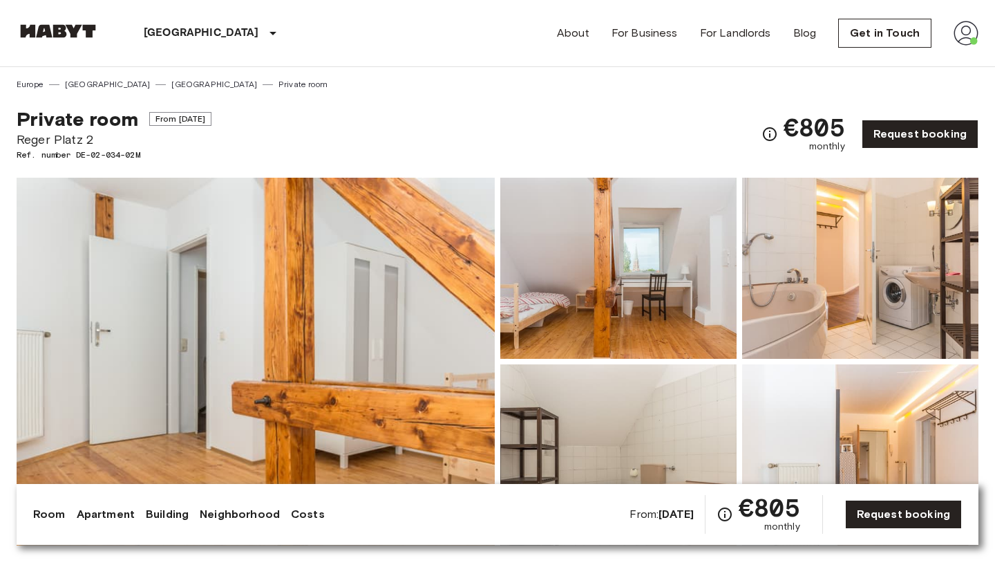
click at [315, 307] on img at bounding box center [256, 362] width 478 height 368
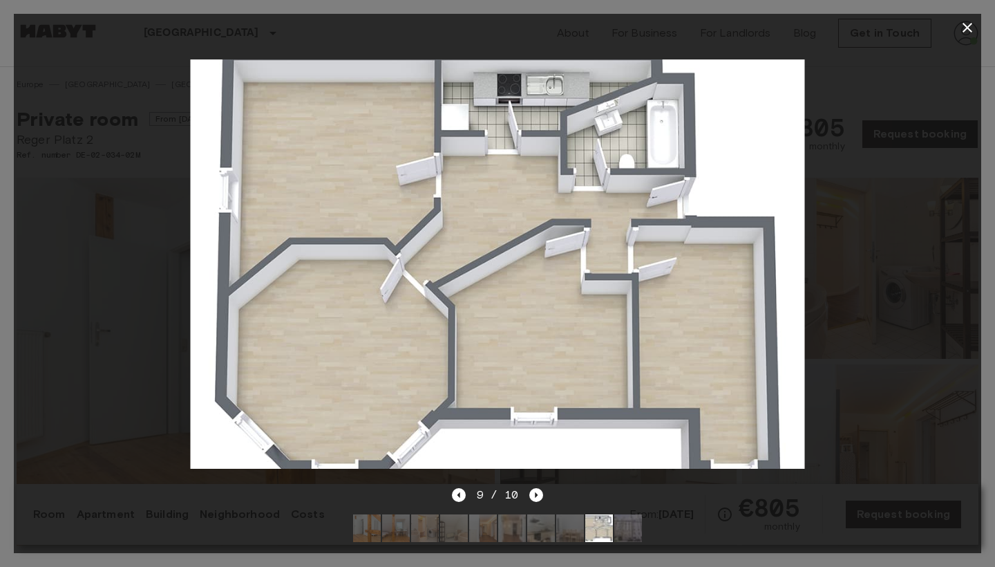
click at [964, 22] on icon "button" at bounding box center [967, 27] width 17 height 17
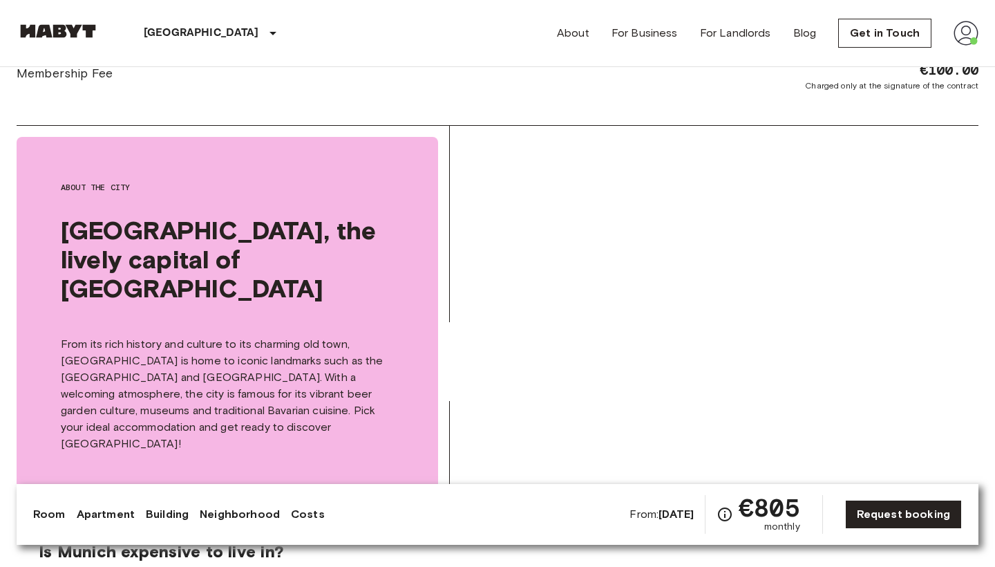
scroll to position [1679, 0]
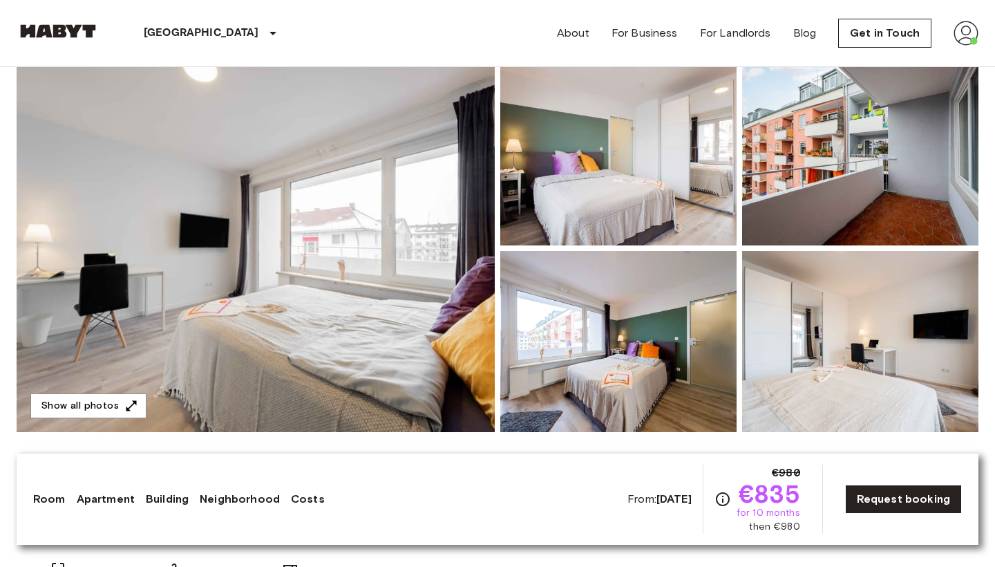
scroll to position [144, 0]
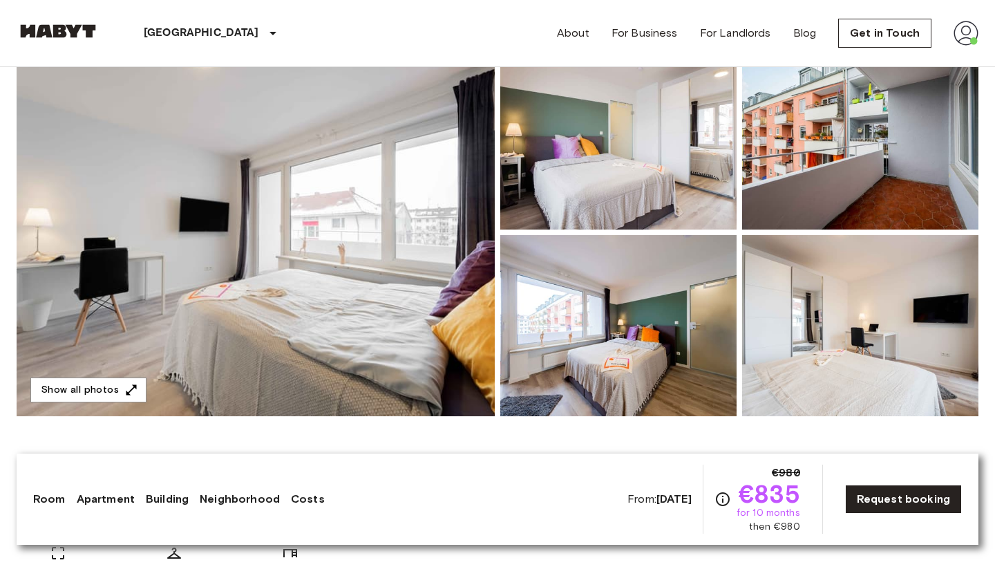
click at [370, 350] on img at bounding box center [256, 232] width 478 height 368
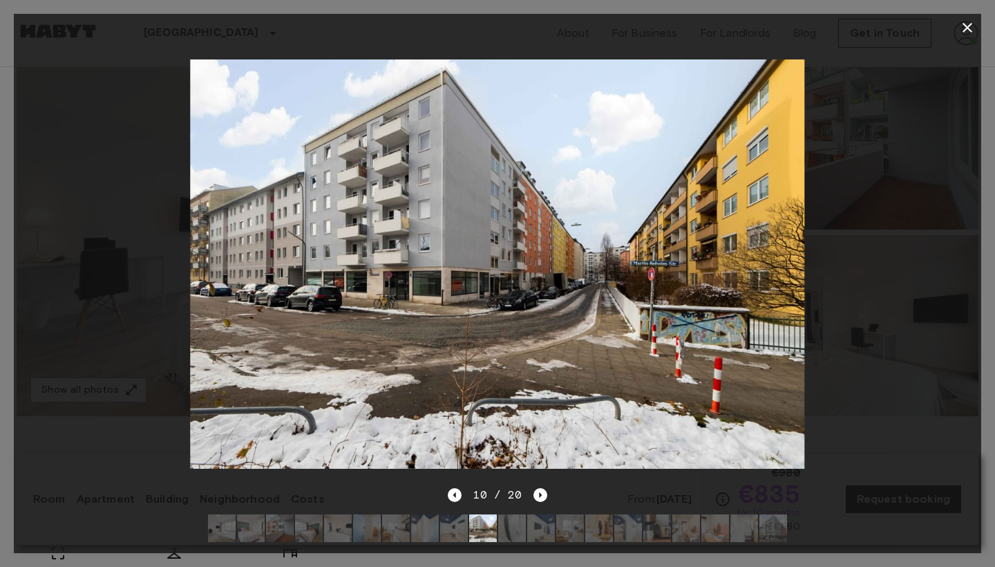
click at [961, 30] on icon "button" at bounding box center [967, 27] width 17 height 17
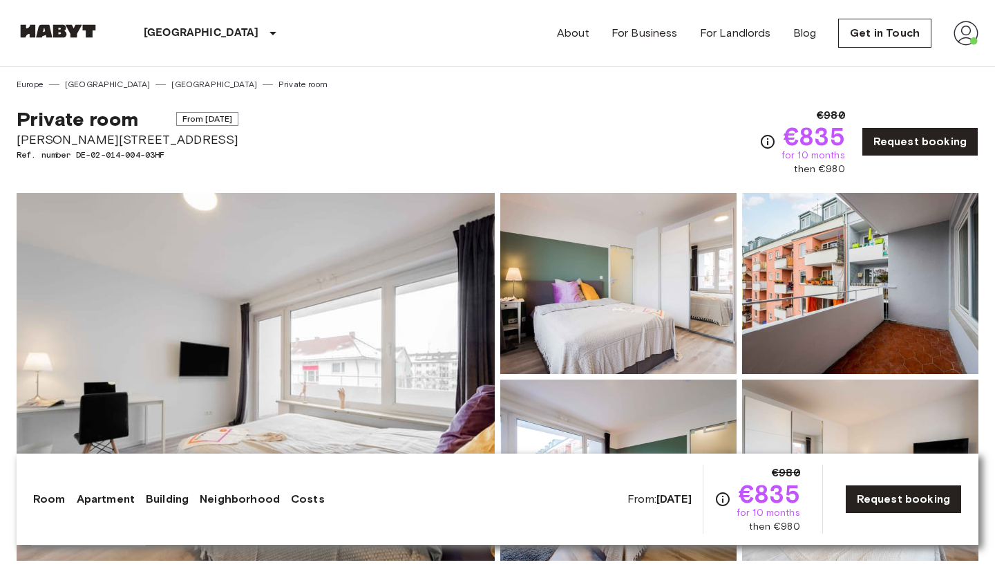
scroll to position [0, 0]
